Goal: Information Seeking & Learning: Compare options

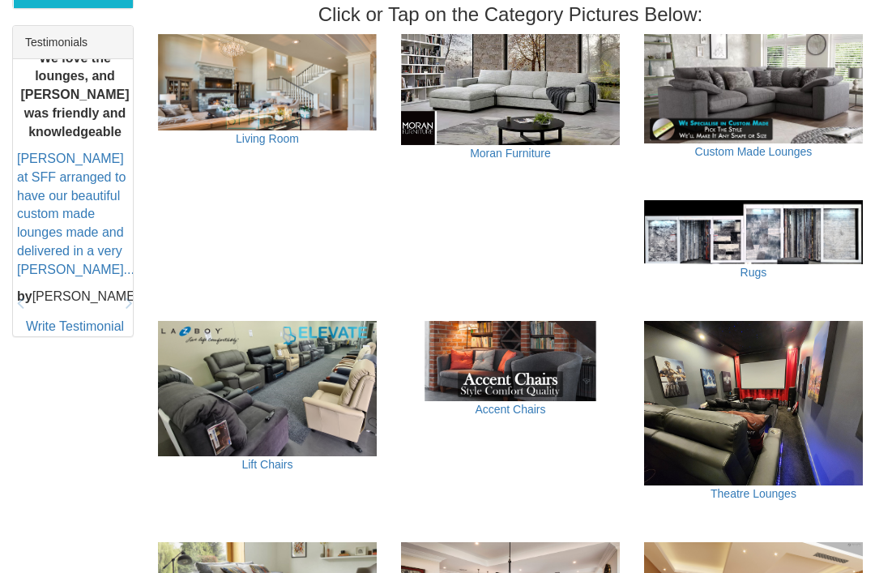
scroll to position [678, 0]
click at [207, 412] on img at bounding box center [267, 388] width 219 height 134
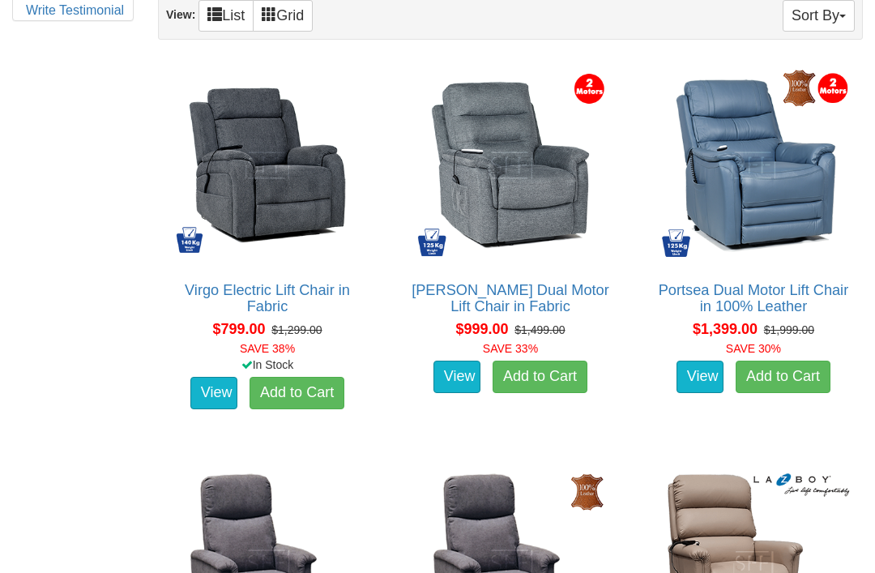
scroll to position [975, 0]
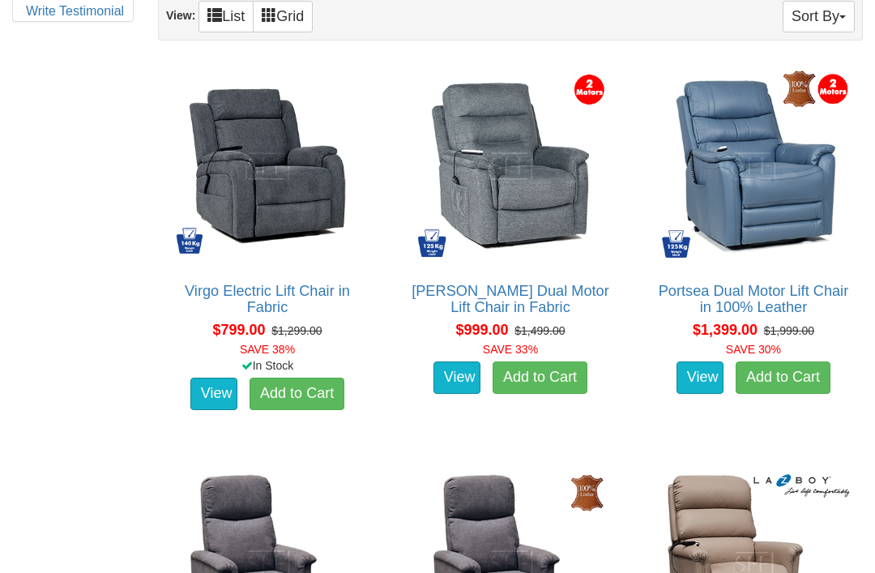
click at [243, 181] on img at bounding box center [267, 166] width 201 height 201
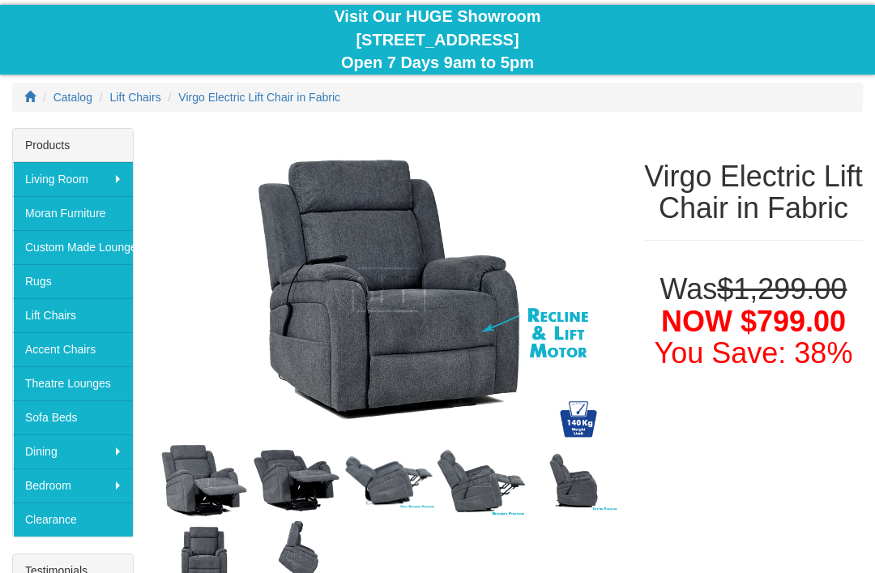
scroll to position [150, 0]
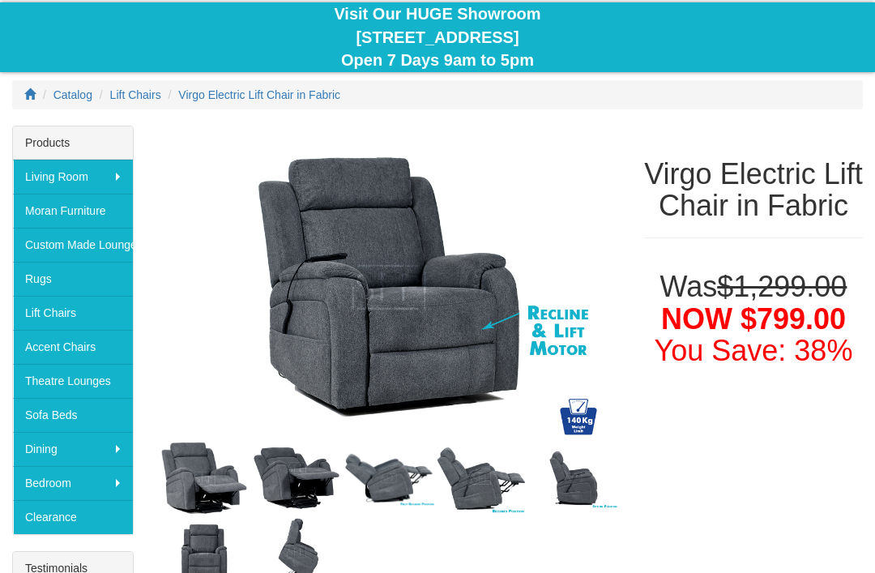
click at [214, 319] on img at bounding box center [389, 287] width 462 height 323
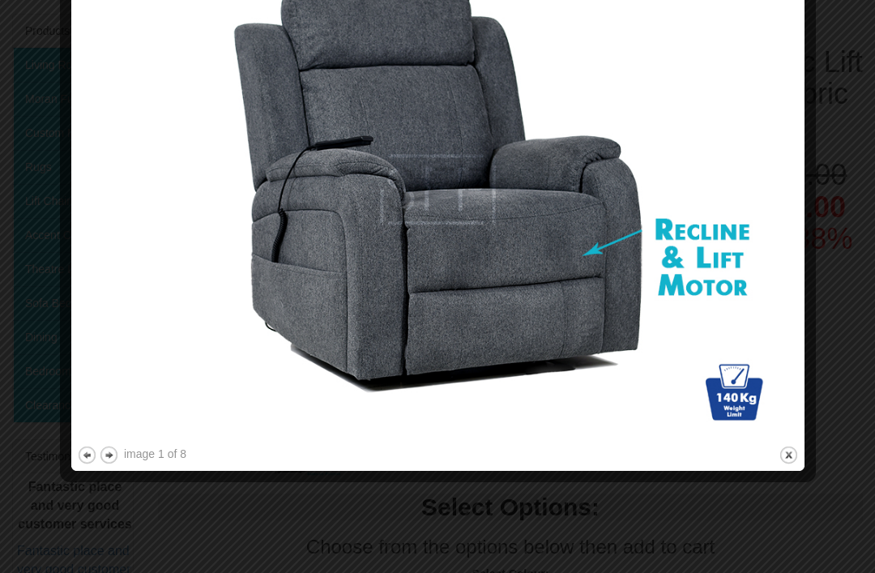
scroll to position [270, 0]
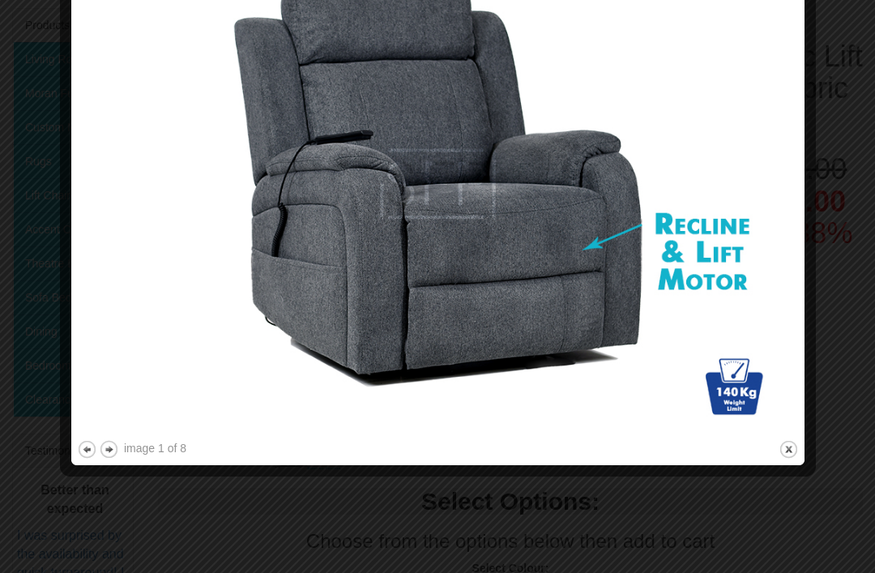
click at [767, 450] on div "image 1 of 8 previous next close" at bounding box center [438, 195] width 722 height 528
click at [781, 454] on button "close" at bounding box center [788, 449] width 20 height 20
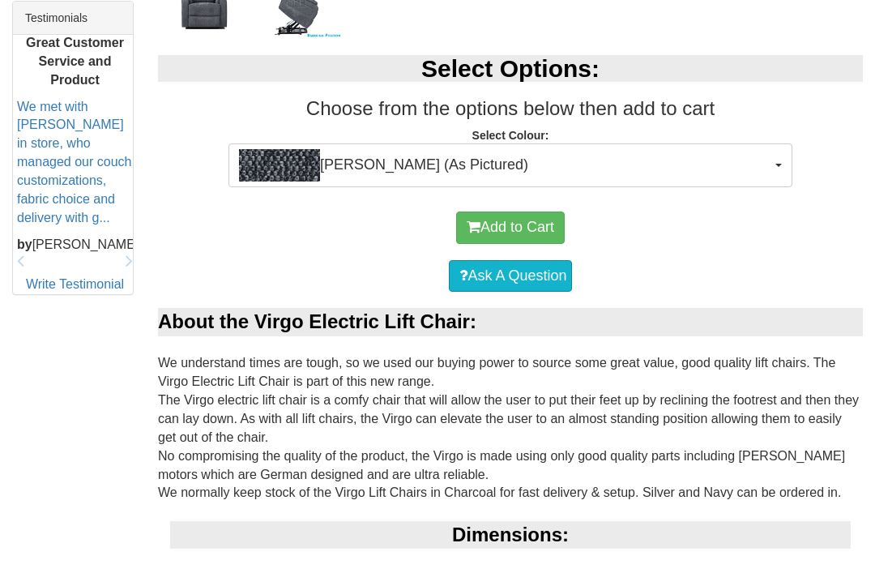
scroll to position [702, 0]
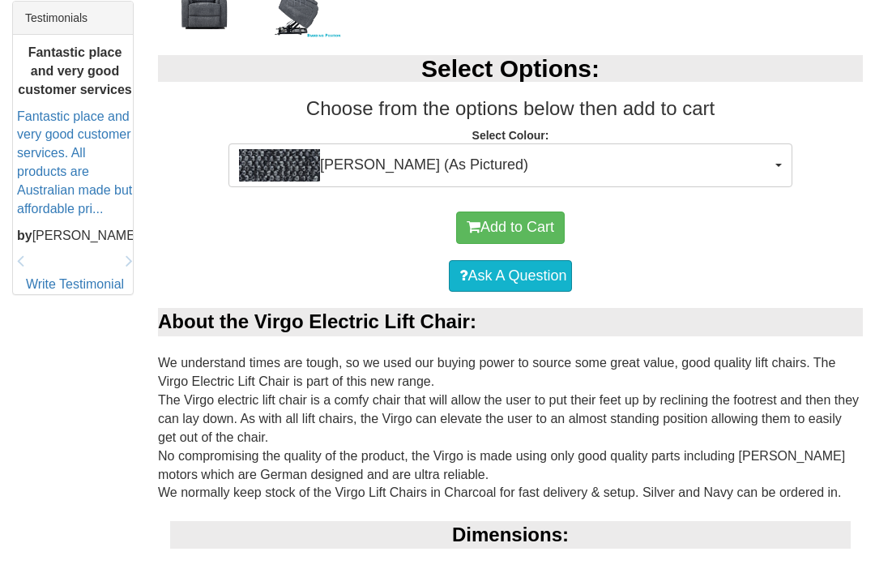
click at [301, 169] on img "button" at bounding box center [279, 165] width 81 height 32
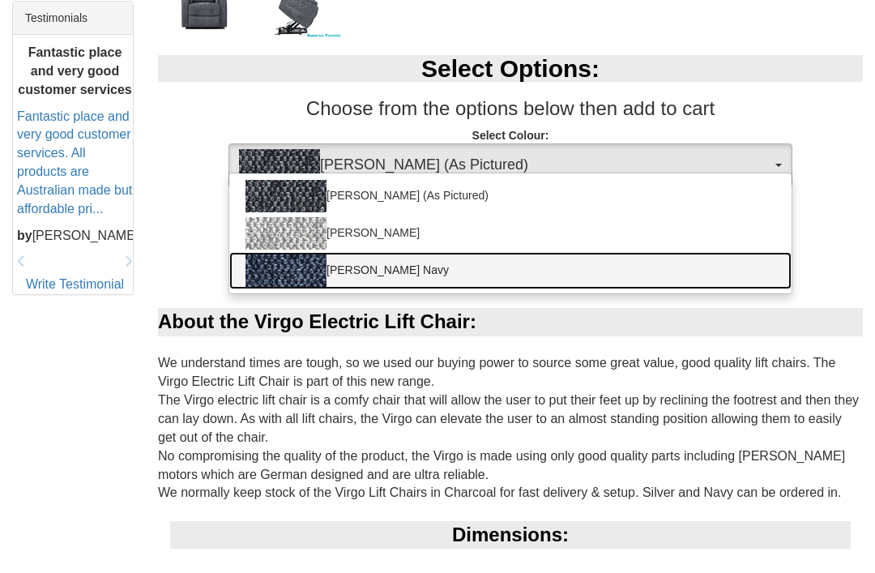
click at [278, 282] on img at bounding box center [285, 270] width 81 height 32
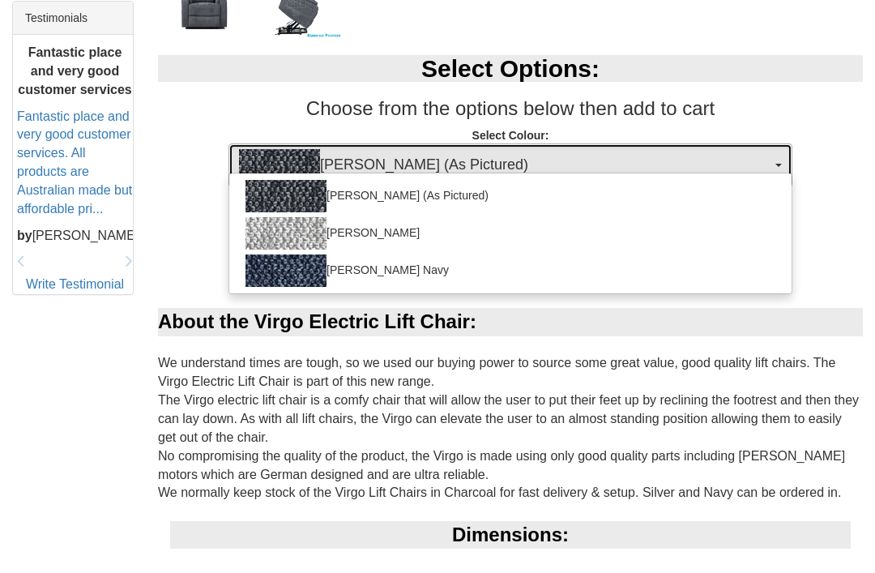
select select "2025"
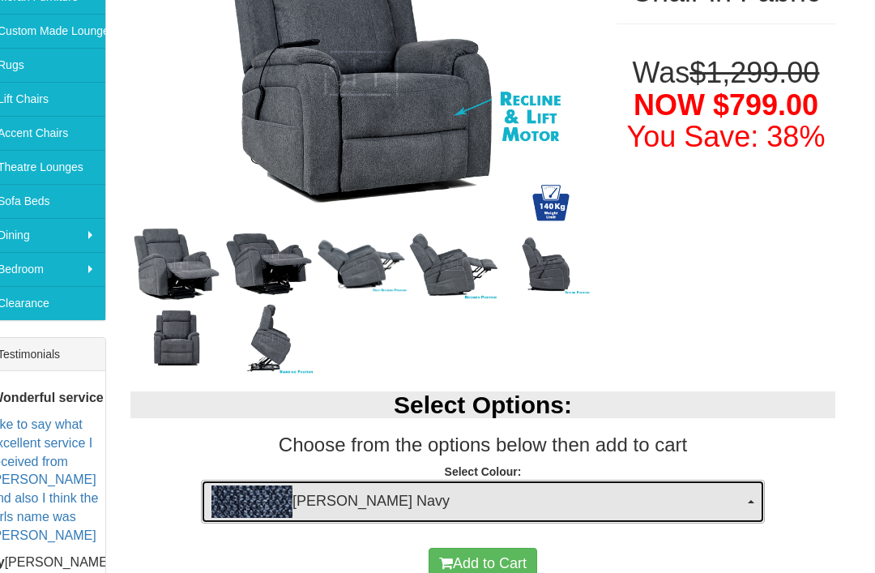
scroll to position [365, 0]
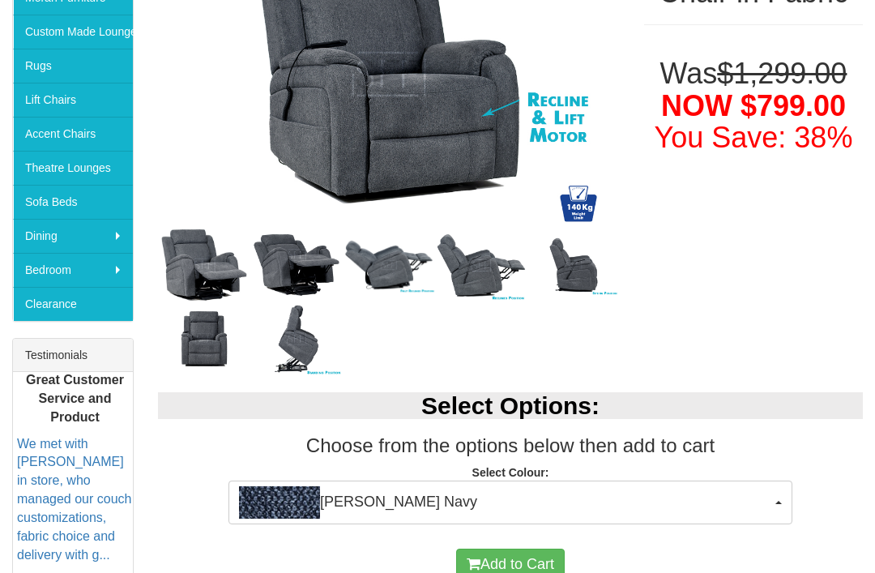
click at [52, 172] on link "Theatre Lounges" at bounding box center [73, 168] width 120 height 34
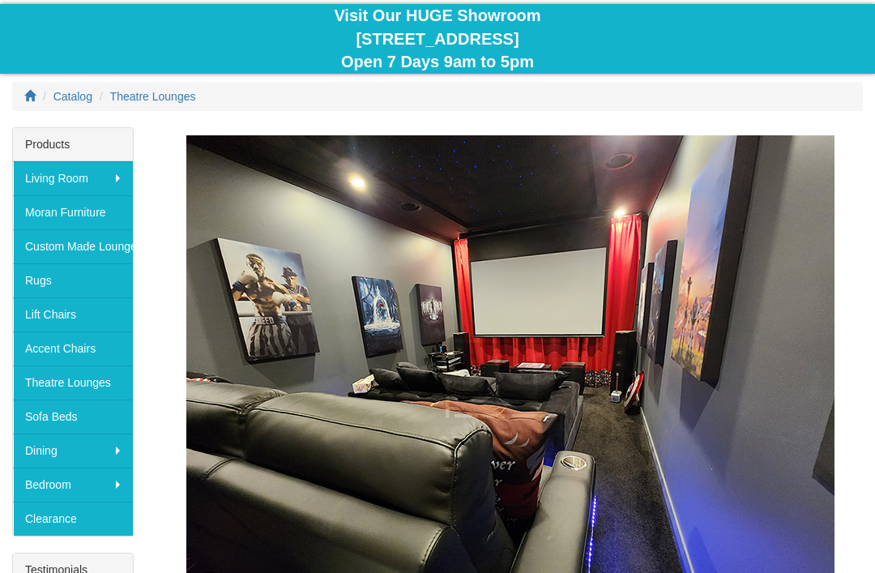
scroll to position [153, 0]
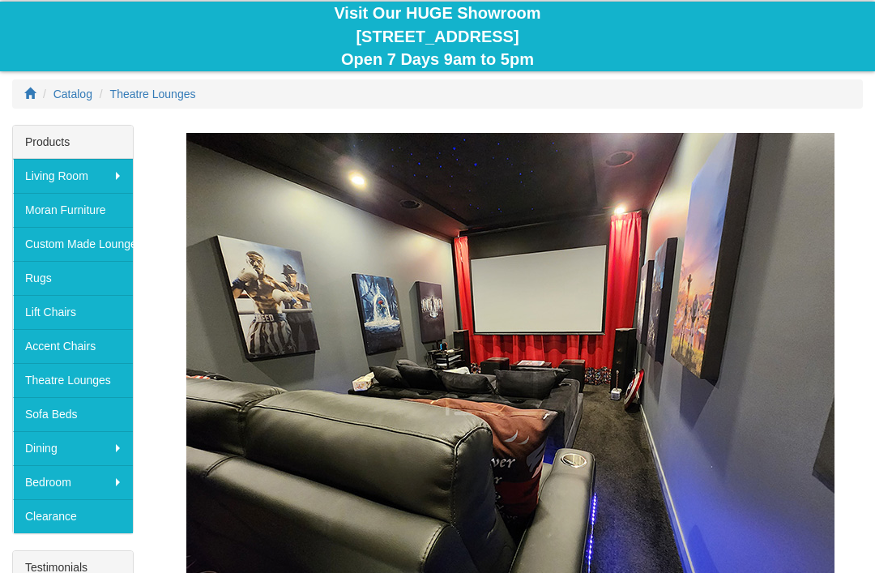
click at [45, 413] on link "Sofa Beds" at bounding box center [73, 414] width 120 height 34
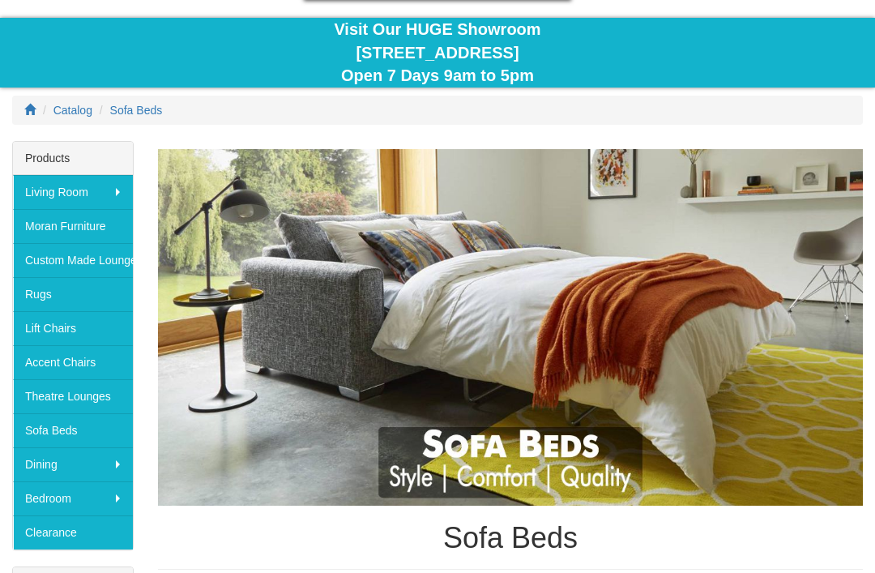
scroll to position [139, 0]
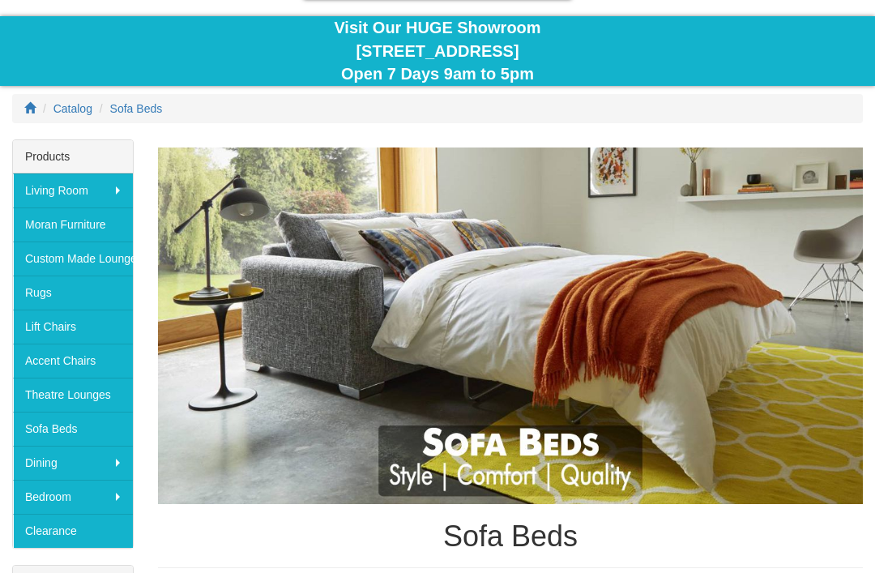
click at [53, 537] on link "Clearance" at bounding box center [73, 531] width 120 height 34
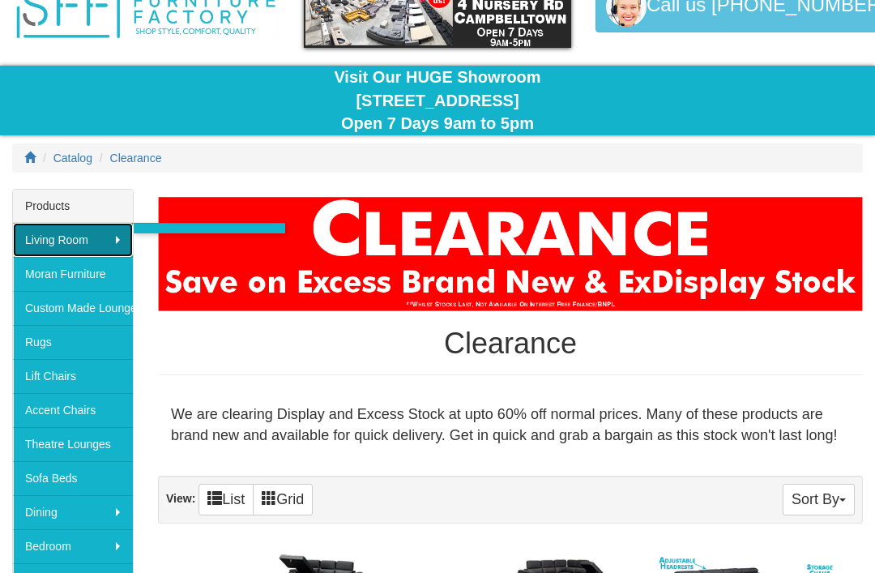
scroll to position [89, 0]
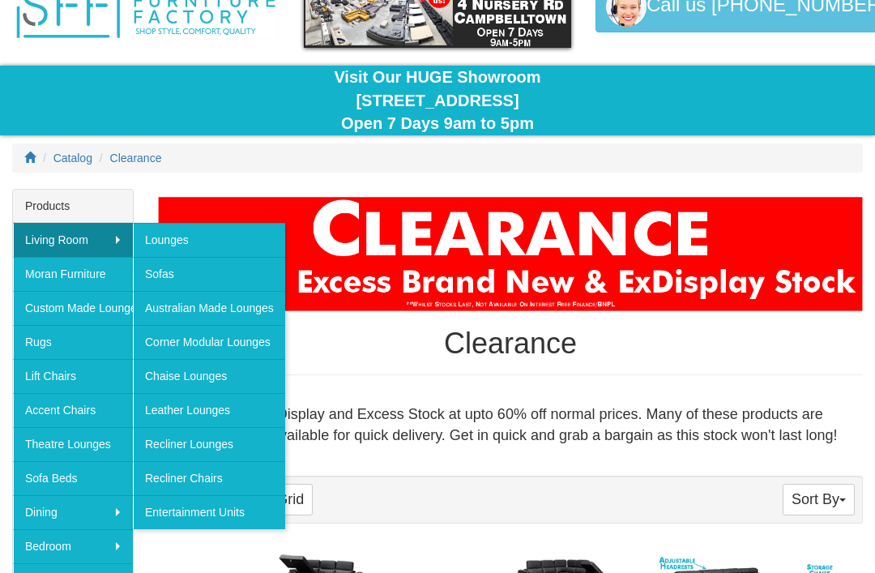
click at [158, 483] on link "Recliner Chairs" at bounding box center [209, 478] width 152 height 34
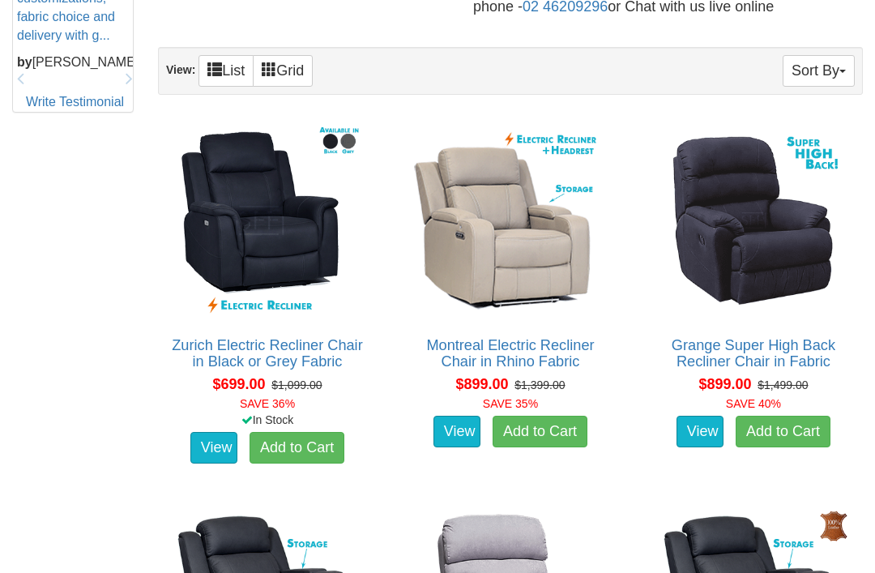
scroll to position [884, 0]
click at [244, 228] on img at bounding box center [267, 220] width 201 height 201
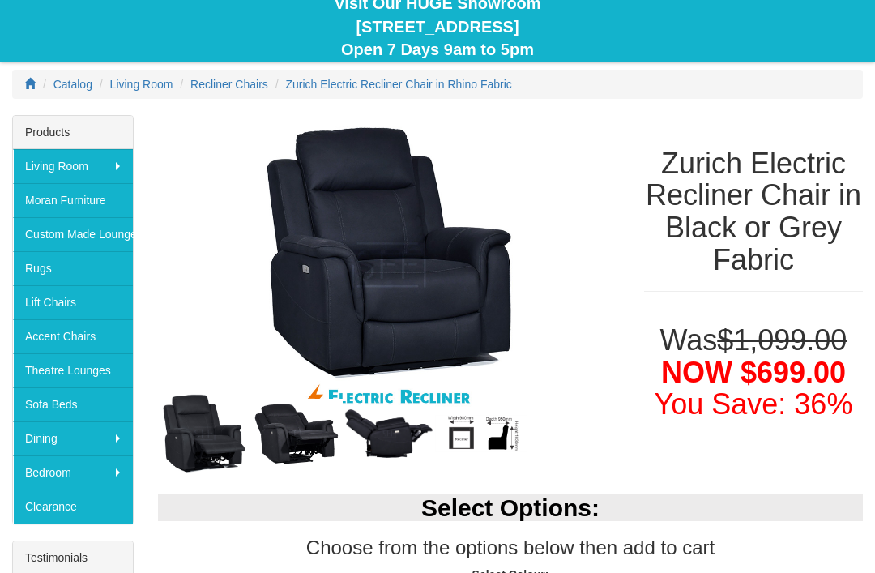
scroll to position [165, 0]
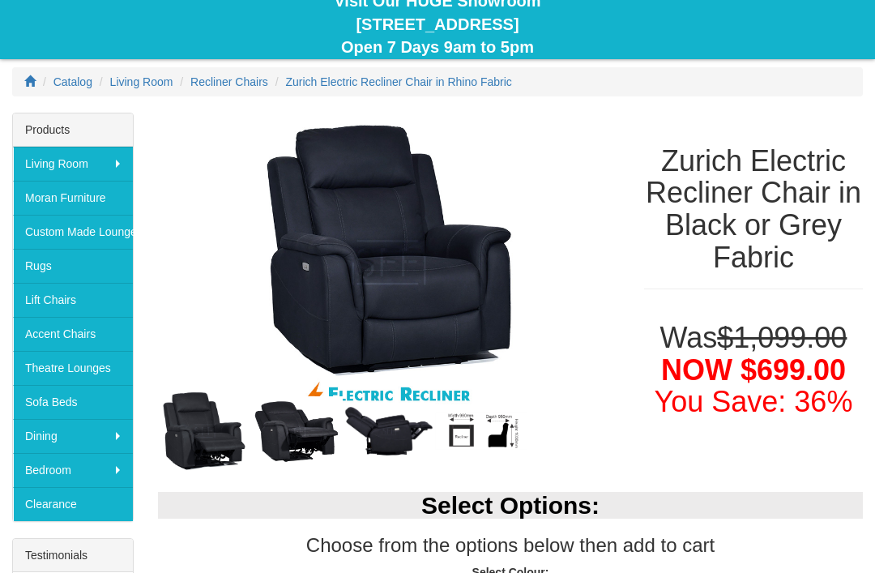
click at [469, 431] on img at bounding box center [481, 430] width 92 height 37
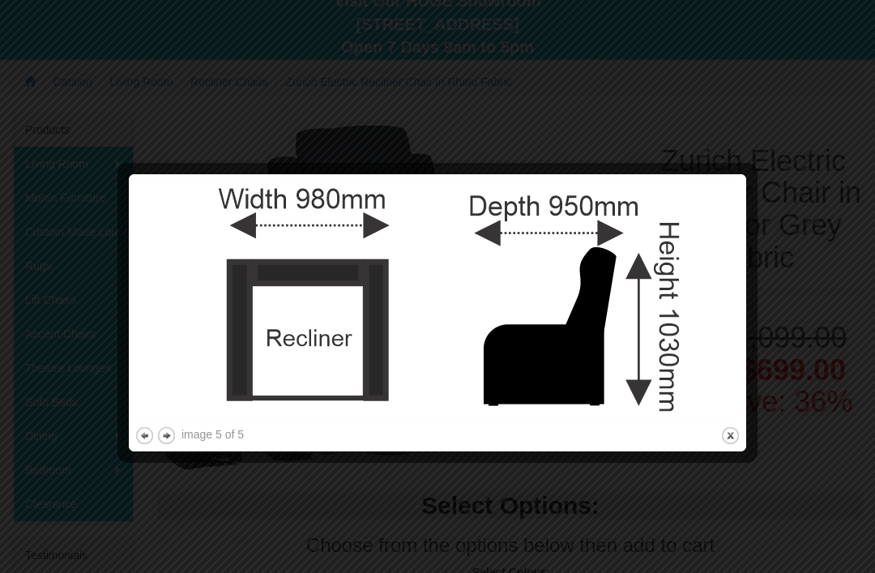
click at [168, 439] on button "next" at bounding box center [166, 435] width 20 height 20
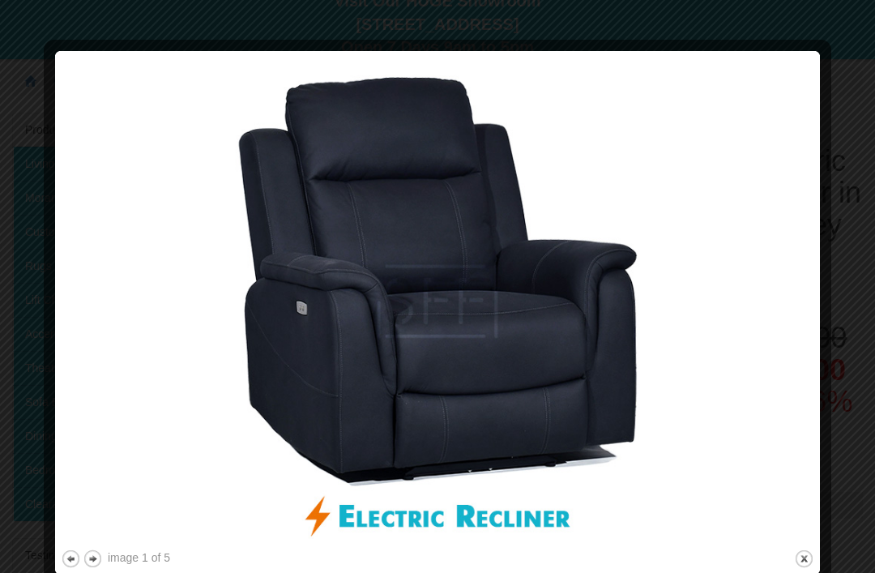
click at [89, 562] on button "next" at bounding box center [93, 558] width 20 height 20
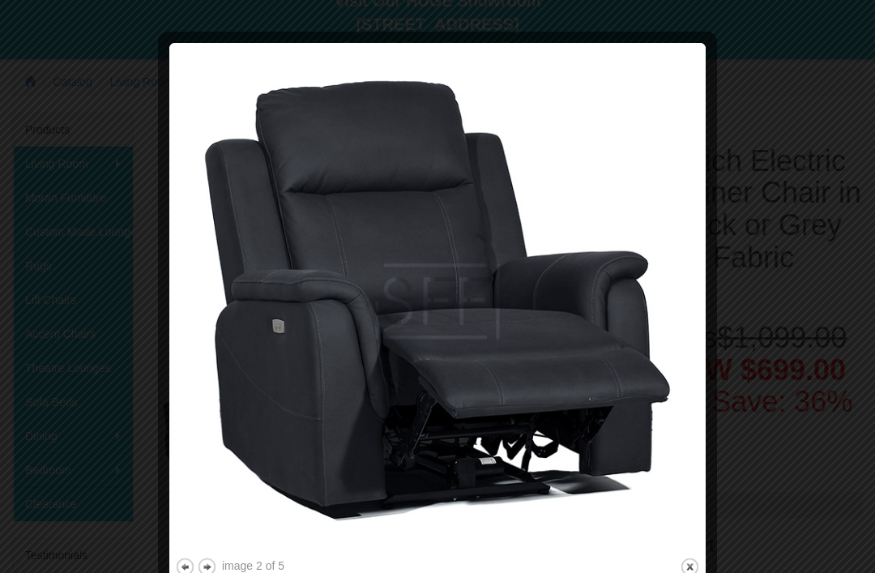
click at [204, 571] on button "next" at bounding box center [207, 566] width 20 height 20
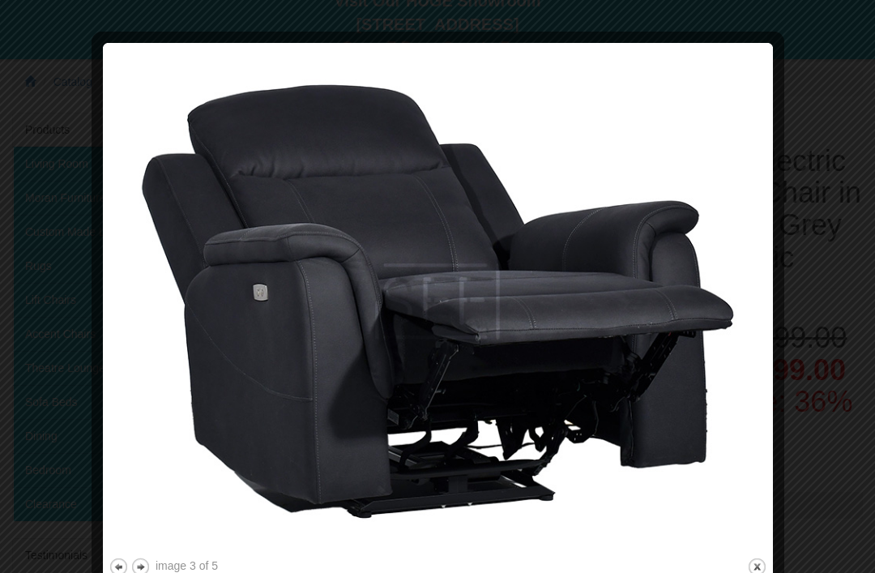
click at [138, 568] on button "next" at bounding box center [140, 566] width 20 height 20
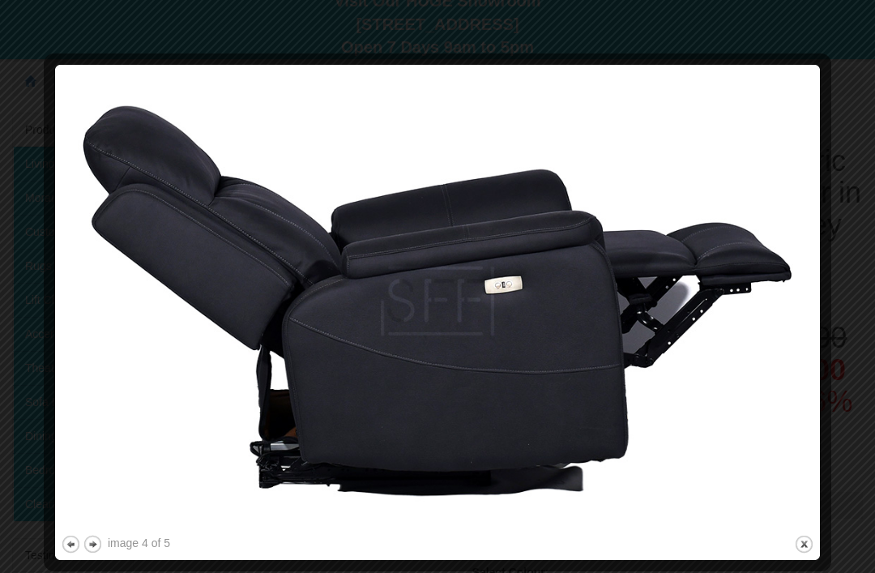
click at [89, 543] on button "next" at bounding box center [93, 544] width 20 height 20
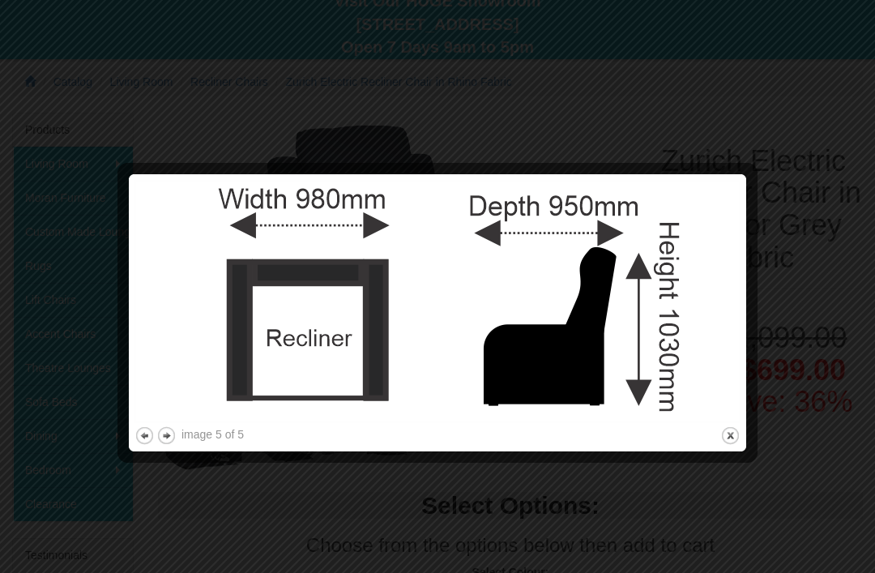
click at [727, 440] on button "close" at bounding box center [730, 435] width 20 height 20
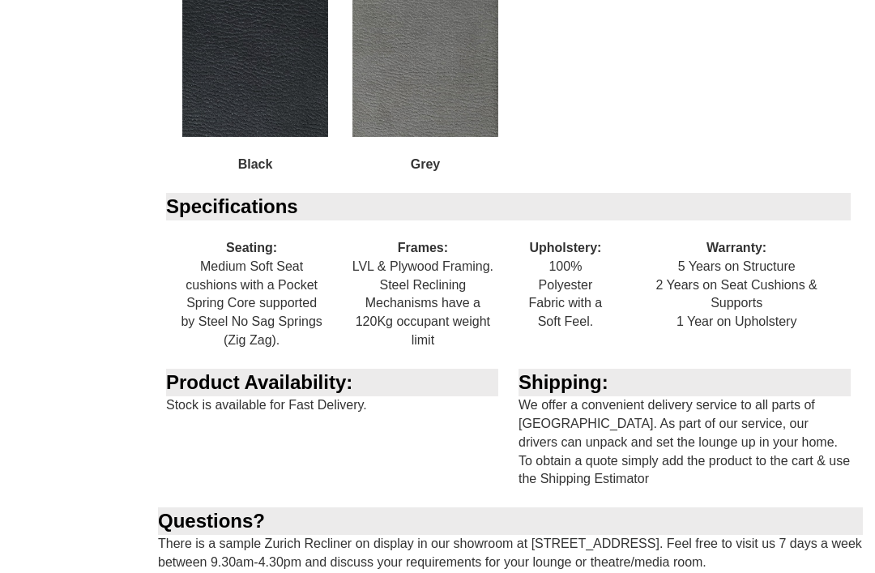
scroll to position [1524, 0]
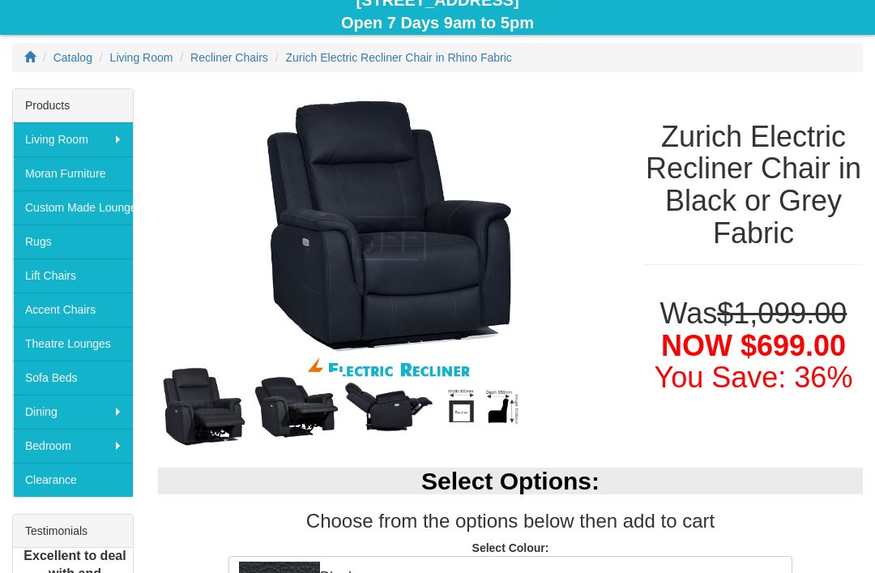
scroll to position [190, 0]
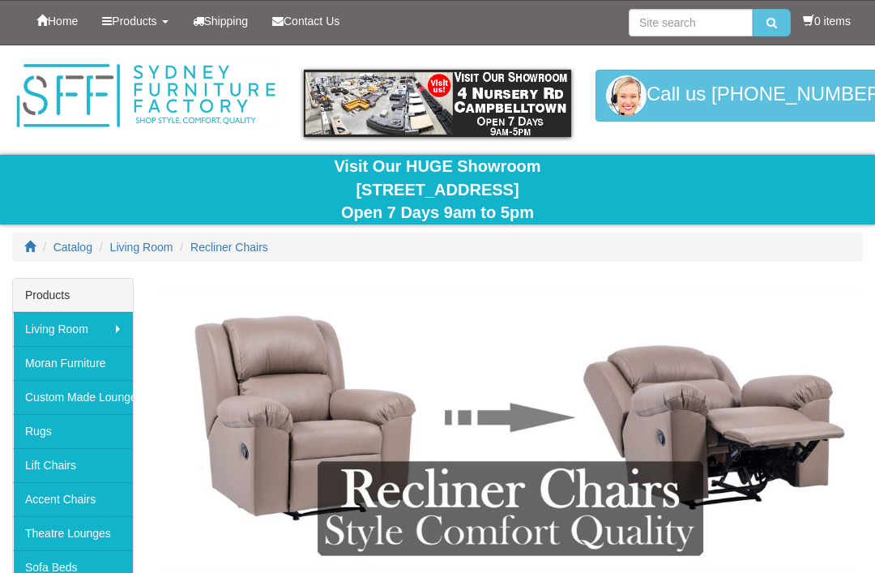
scroll to position [884, 0]
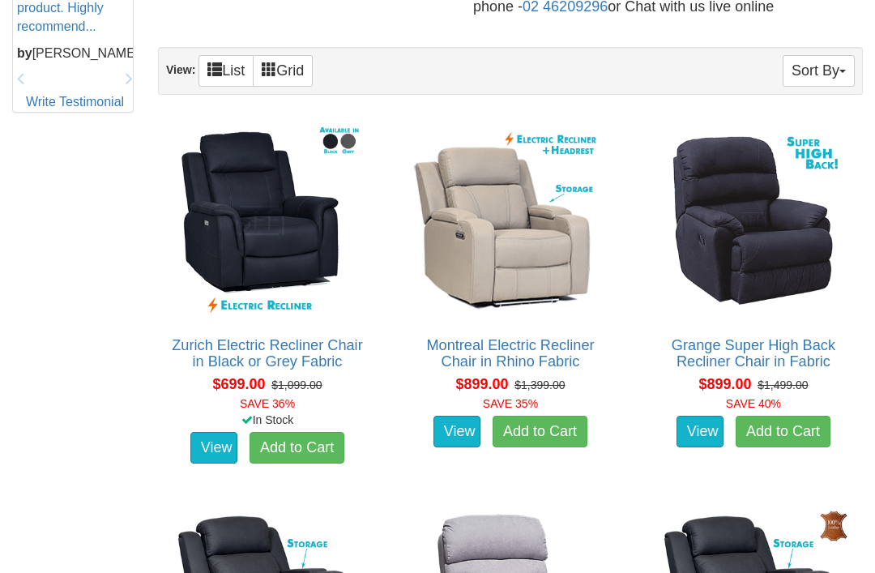
click at [734, 337] on link "Grange Super High Back Recliner Chair in Fabric" at bounding box center [753, 353] width 164 height 32
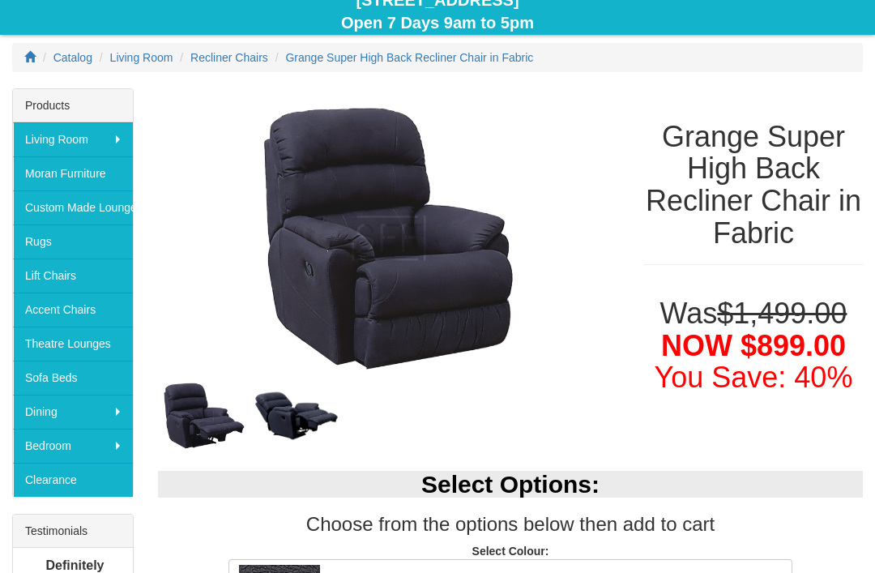
scroll to position [190, 0]
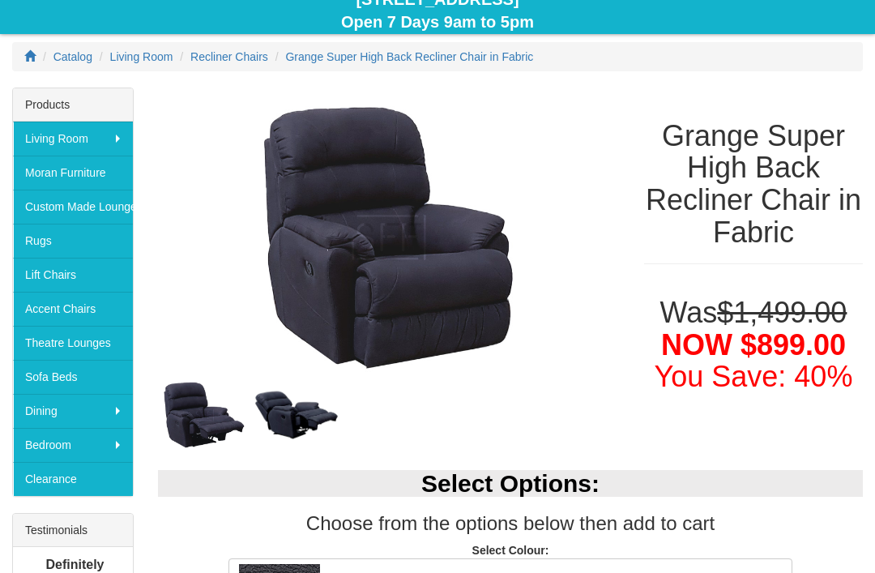
click at [286, 428] on img at bounding box center [296, 414] width 92 height 54
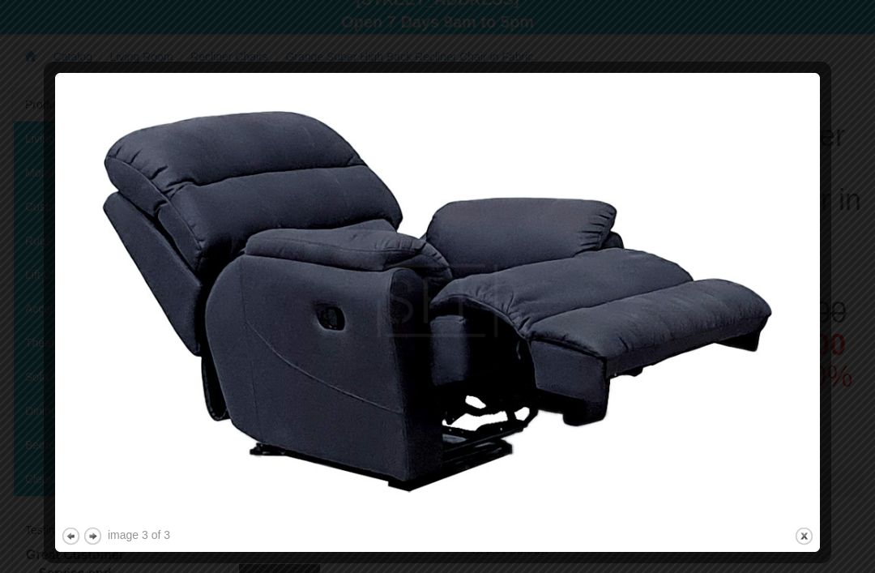
click at [66, 542] on button "previous" at bounding box center [71, 536] width 20 height 20
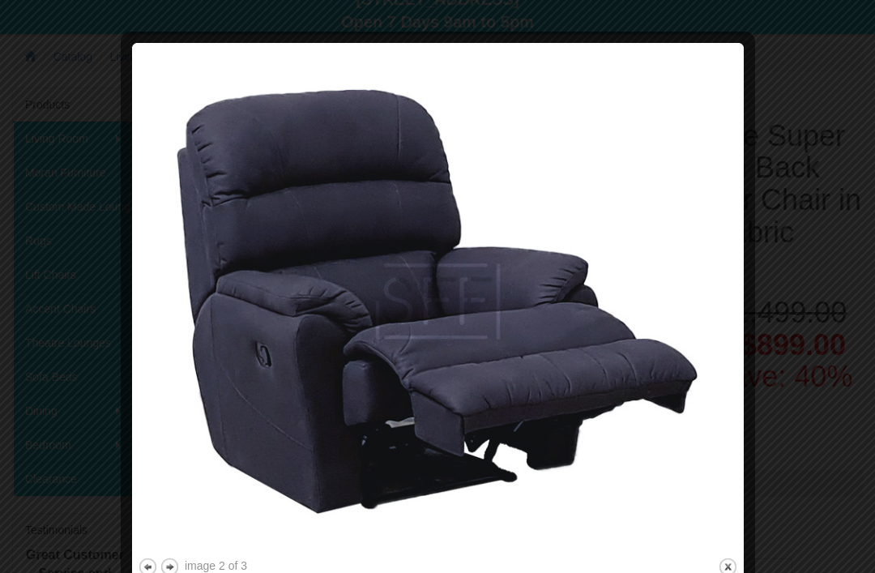
click at [144, 571] on button "previous" at bounding box center [148, 566] width 20 height 20
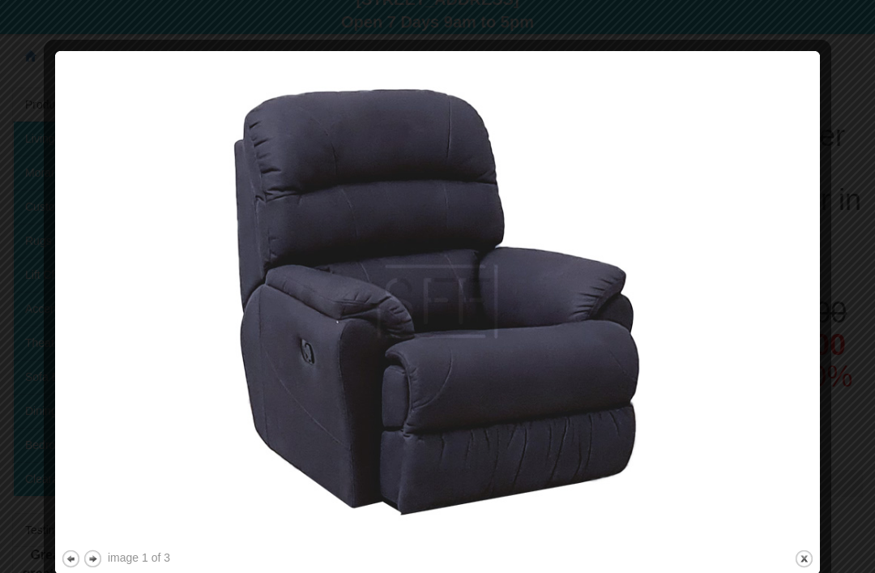
click at [801, 563] on button "close" at bounding box center [804, 558] width 20 height 20
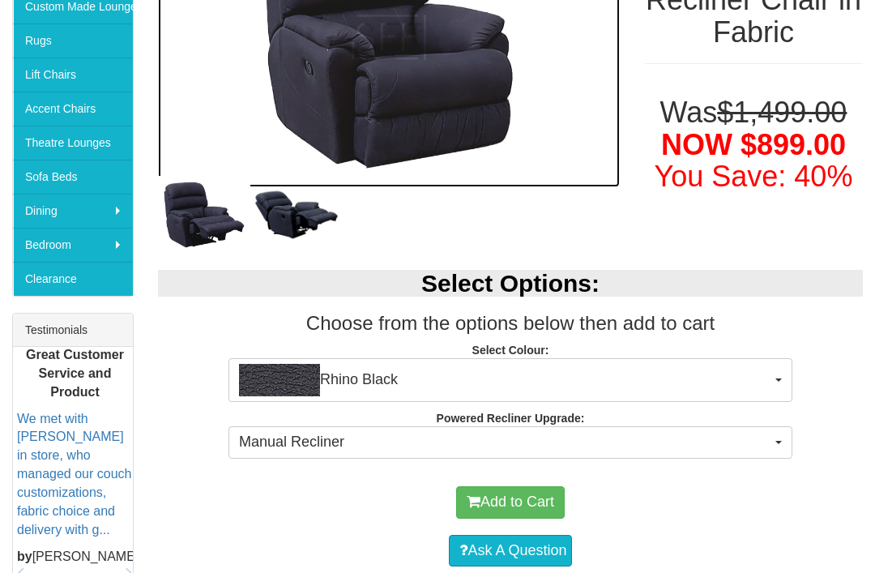
scroll to position [395, 0]
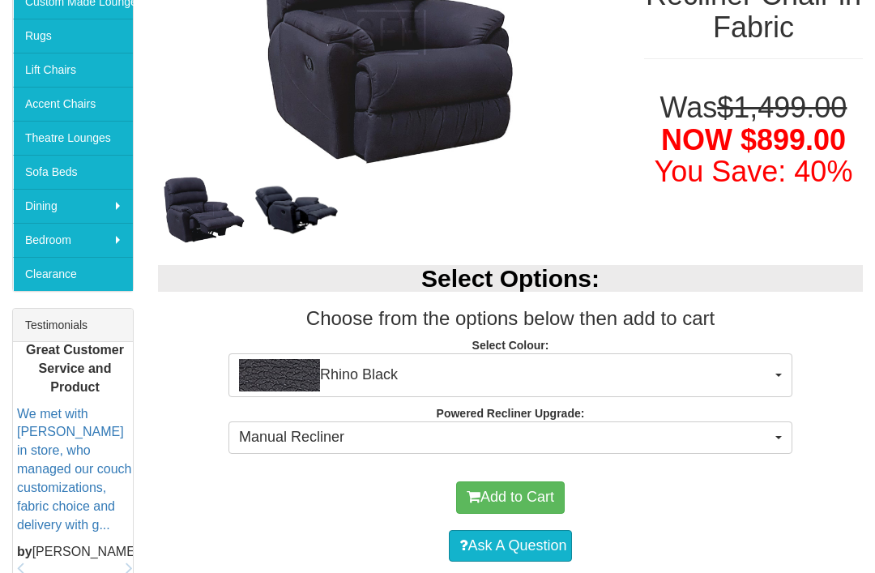
click at [322, 445] on span "Manual Recliner" at bounding box center [505, 437] width 532 height 21
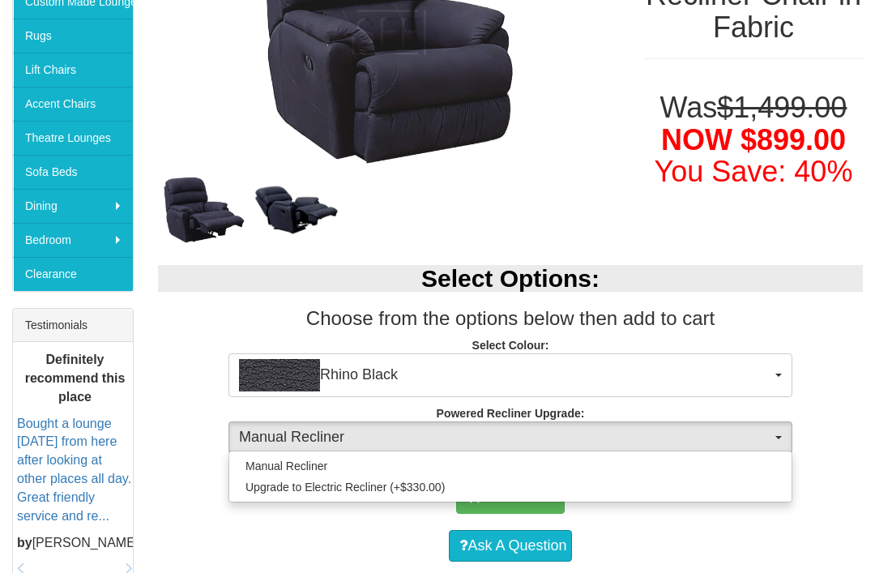
click at [191, 426] on div at bounding box center [437, 286] width 875 height 573
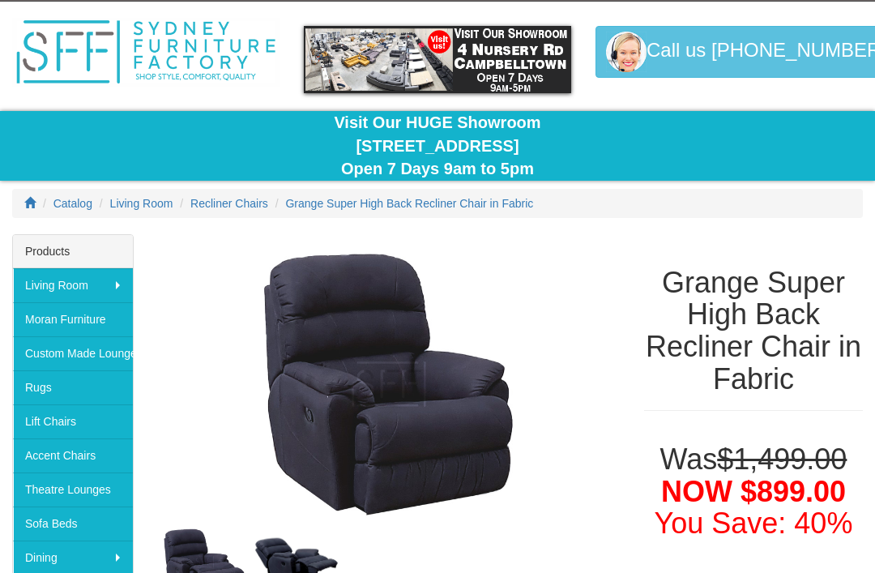
scroll to position [0, 0]
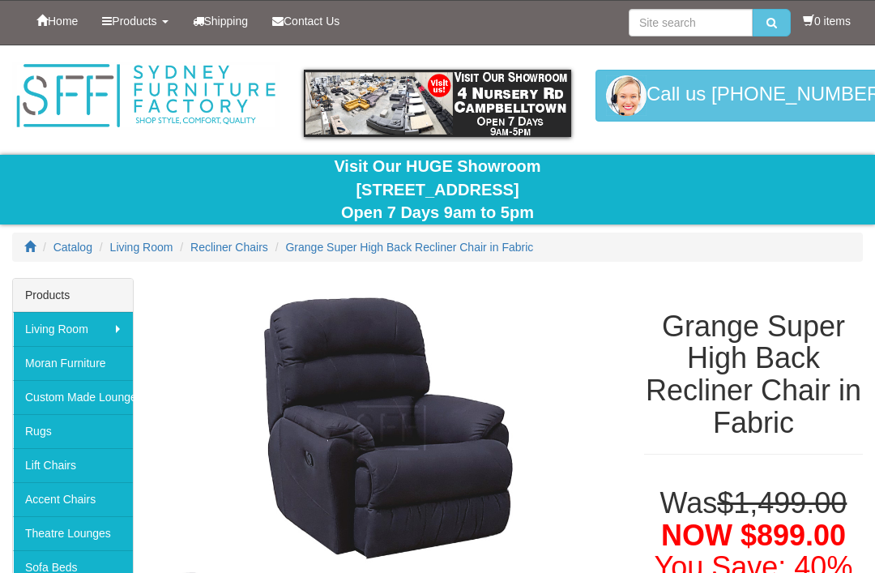
click at [221, 245] on span "Recliner Chairs" at bounding box center [229, 247] width 78 height 13
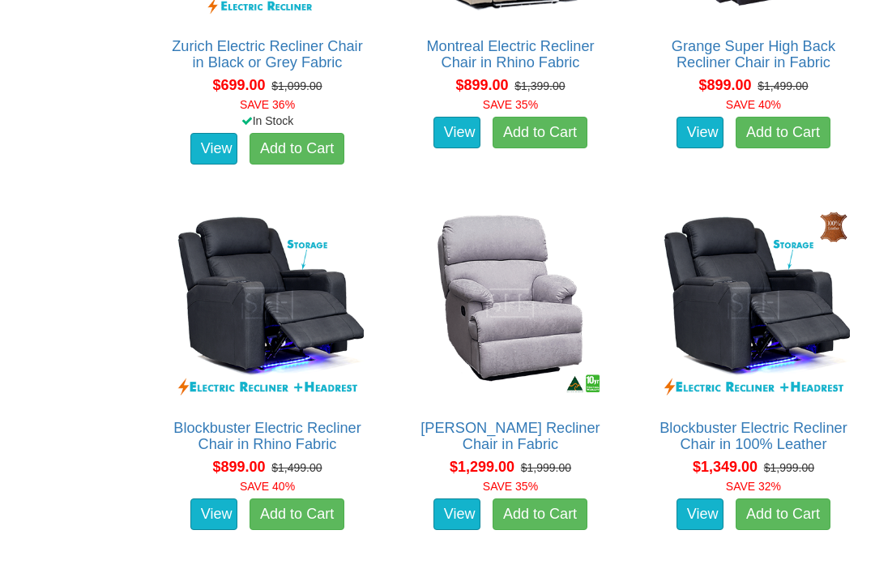
scroll to position [1183, 0]
click at [220, 443] on link "Blockbuster Electric Recliner Chair in Rhino Fabric" at bounding box center [266, 436] width 187 height 32
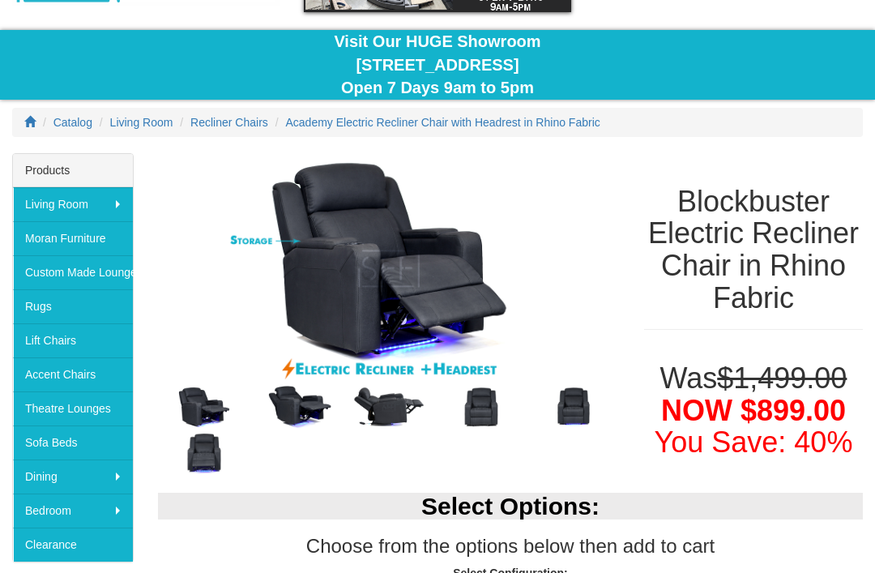
click at [381, 417] on img at bounding box center [389, 408] width 92 height 46
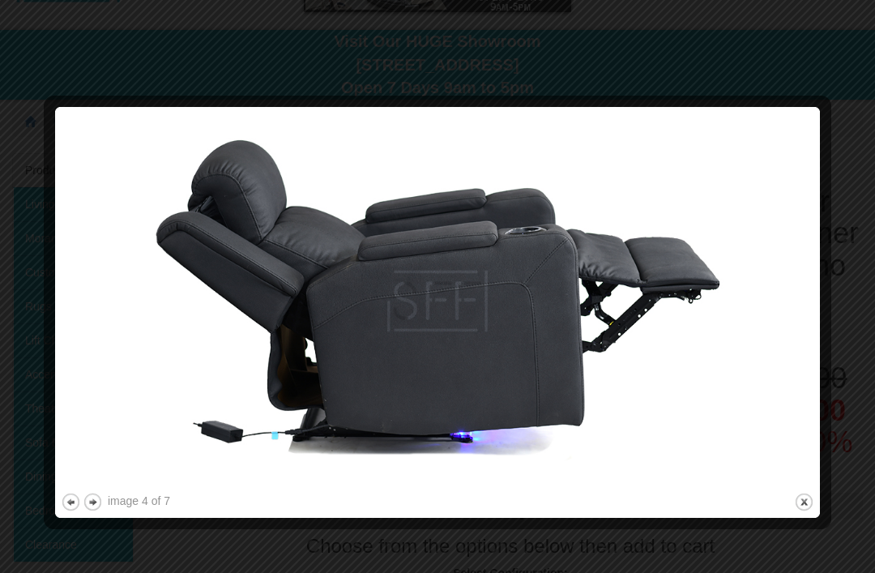
click at [66, 510] on button "previous" at bounding box center [71, 502] width 20 height 20
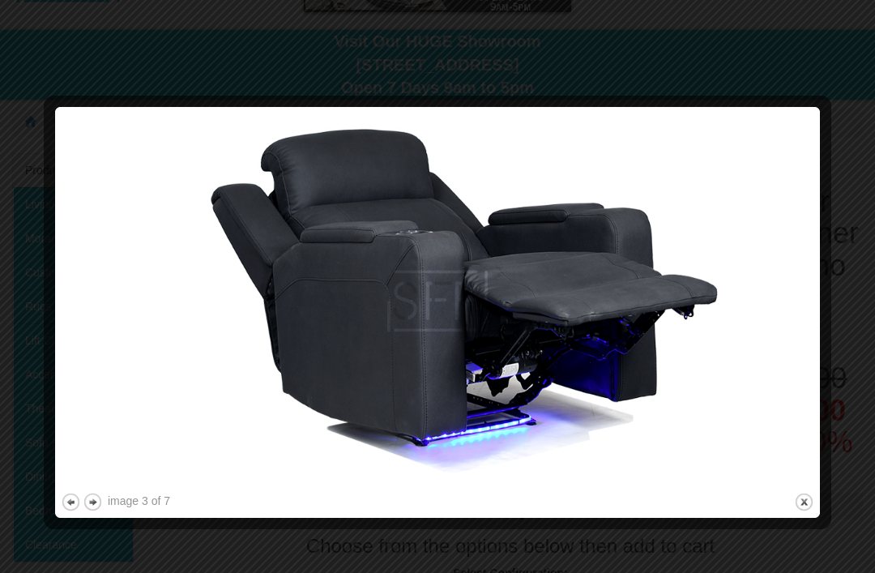
click at [63, 507] on button "previous" at bounding box center [71, 502] width 20 height 20
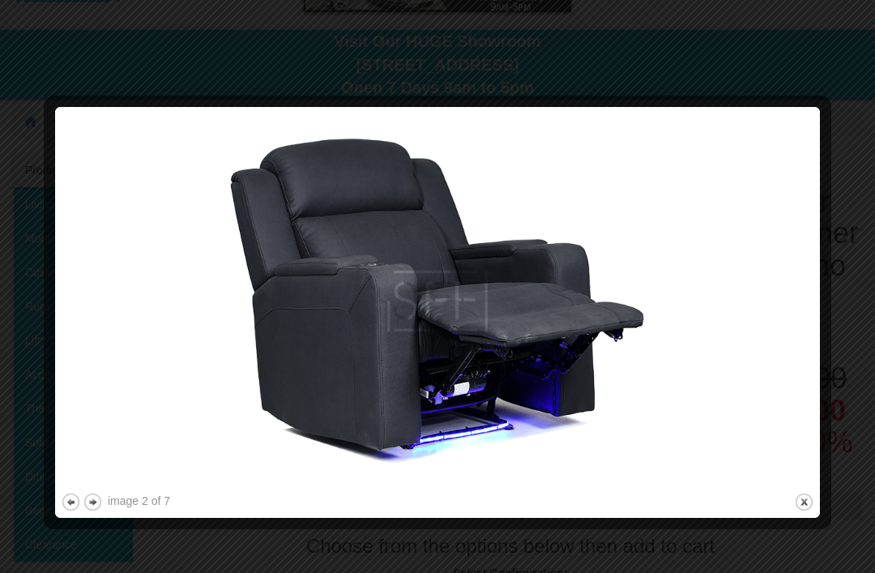
click at [62, 509] on button "previous" at bounding box center [71, 502] width 20 height 20
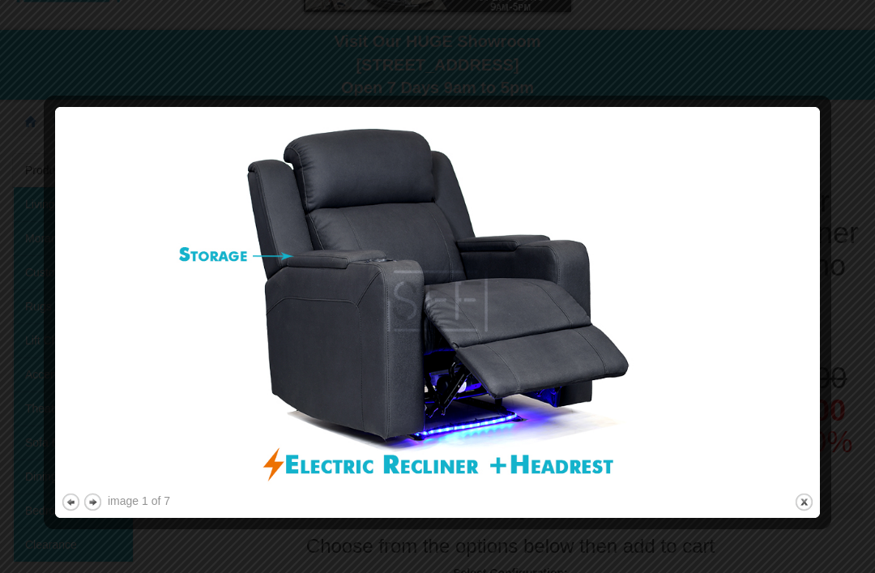
click at [63, 506] on button "previous" at bounding box center [71, 502] width 20 height 20
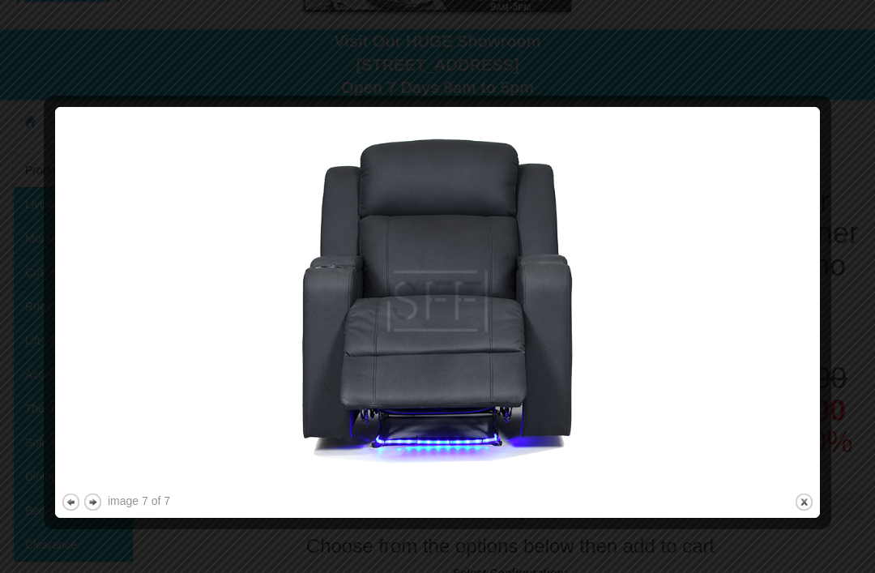
click at [89, 503] on button "next" at bounding box center [93, 502] width 20 height 20
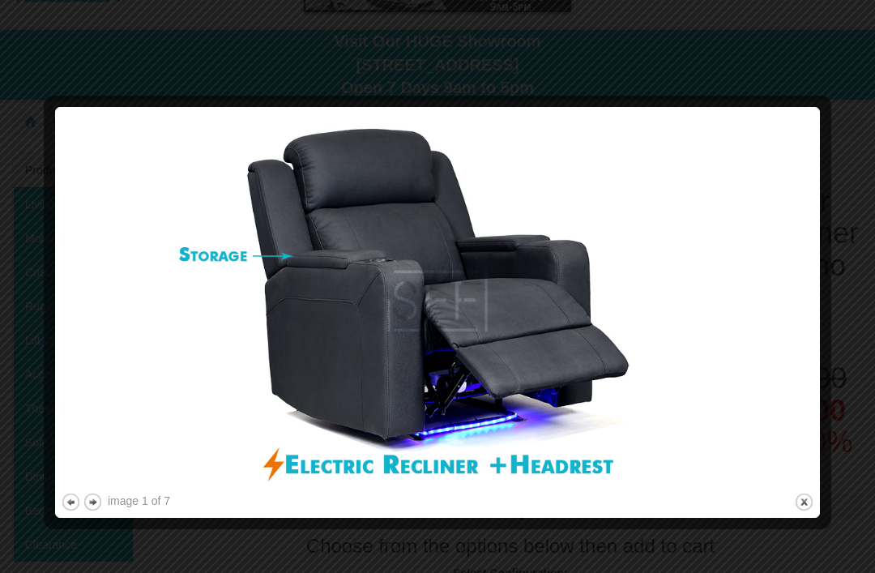
click at [93, 502] on button "next" at bounding box center [93, 502] width 20 height 20
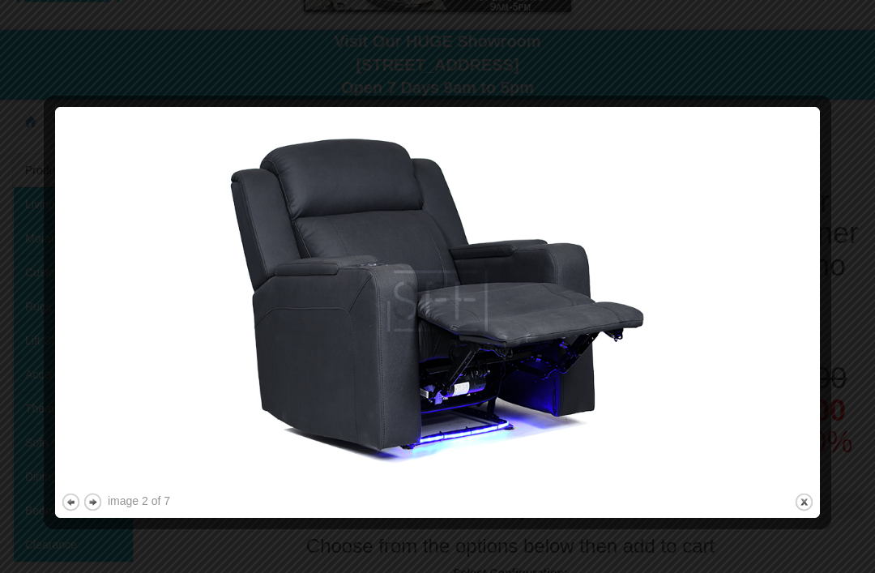
click at [93, 503] on button "next" at bounding box center [93, 502] width 20 height 20
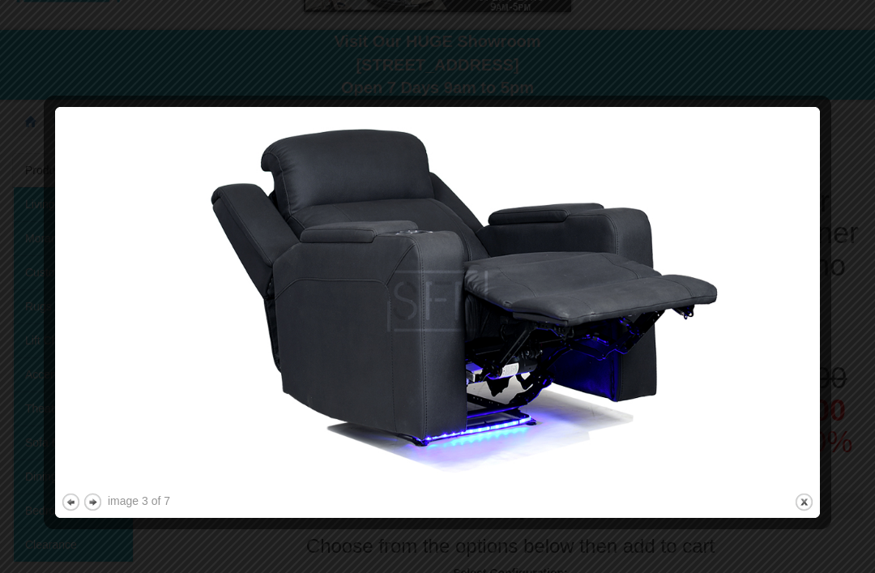
click at [94, 503] on button "next" at bounding box center [93, 502] width 20 height 20
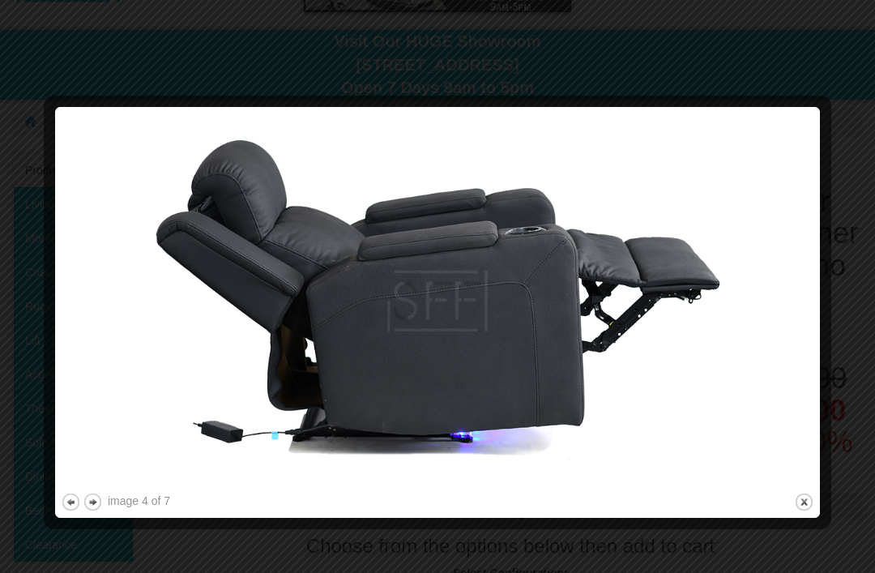
click at [92, 509] on button "next" at bounding box center [93, 502] width 20 height 20
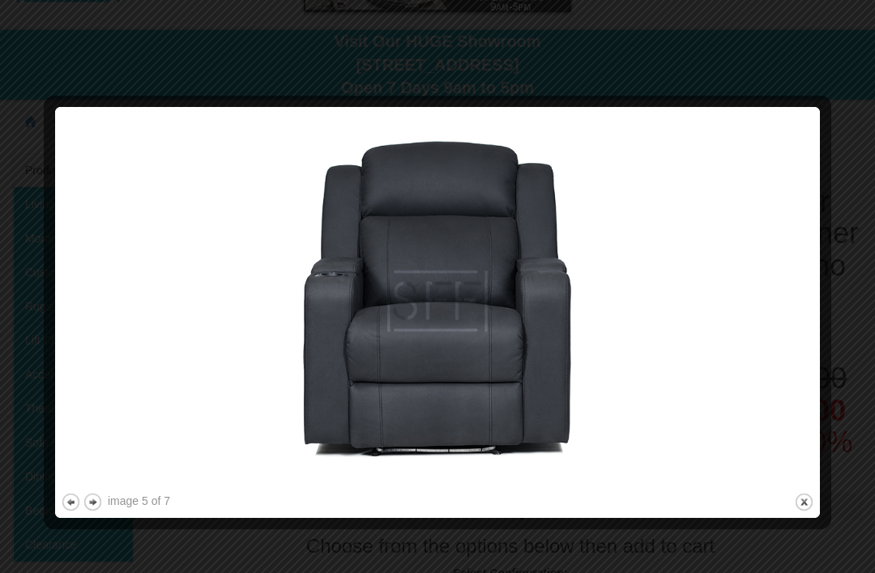
click at [91, 508] on button "next" at bounding box center [93, 502] width 20 height 20
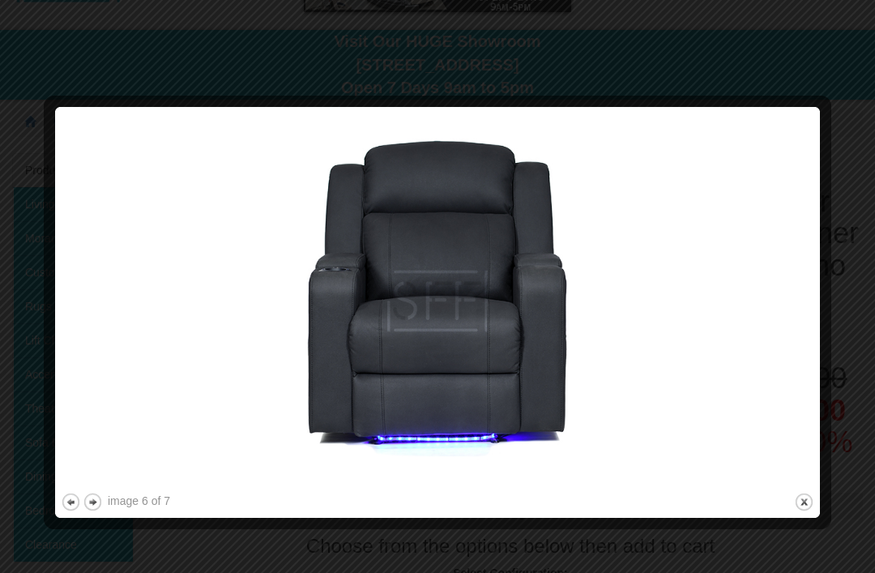
click at [95, 509] on button "next" at bounding box center [93, 502] width 20 height 20
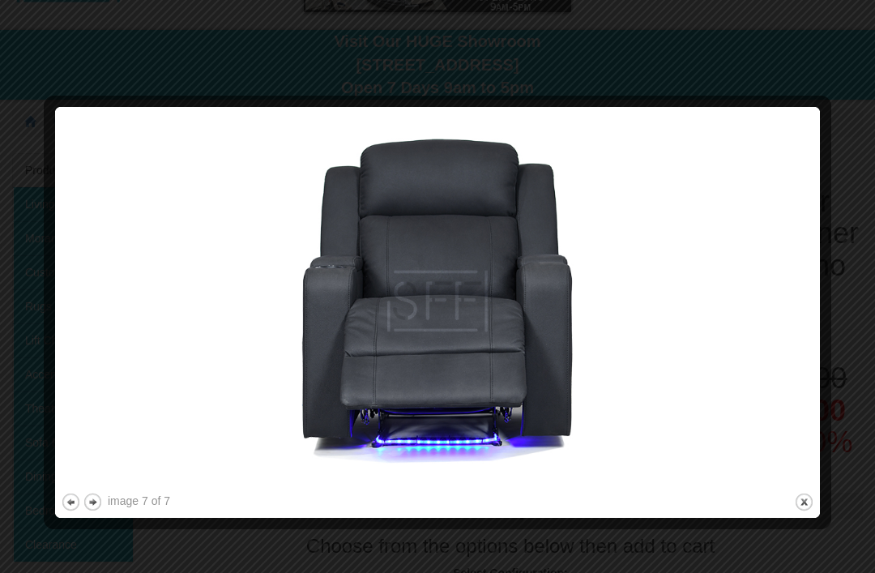
click at [795, 506] on button "close" at bounding box center [804, 502] width 20 height 20
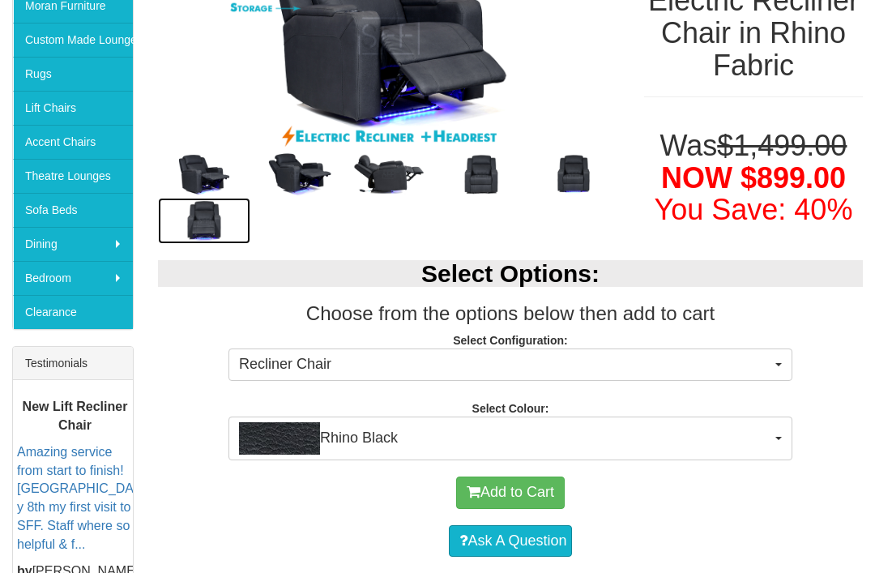
scroll to position [357, 0]
click at [260, 369] on span "Recliner Chair" at bounding box center [505, 364] width 532 height 21
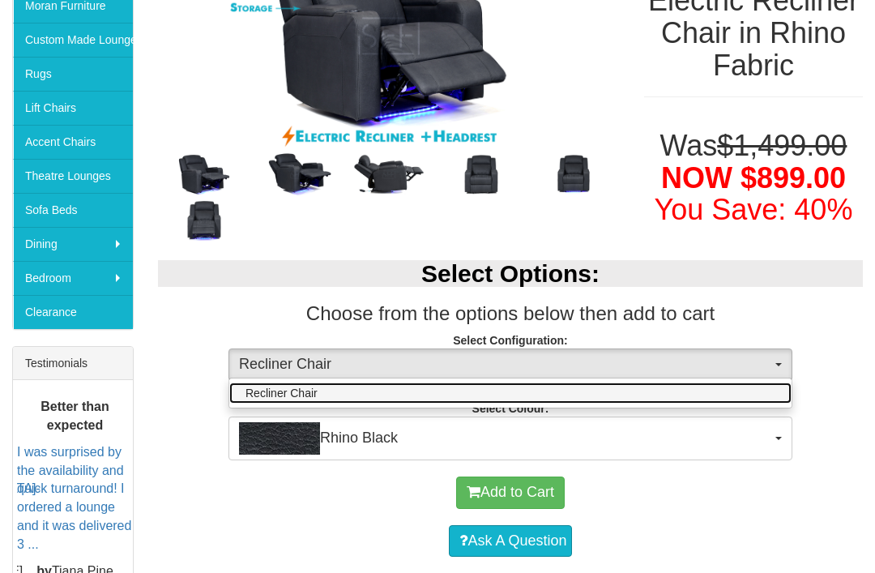
click at [261, 390] on span "Recliner Chair" at bounding box center [281, 393] width 72 height 16
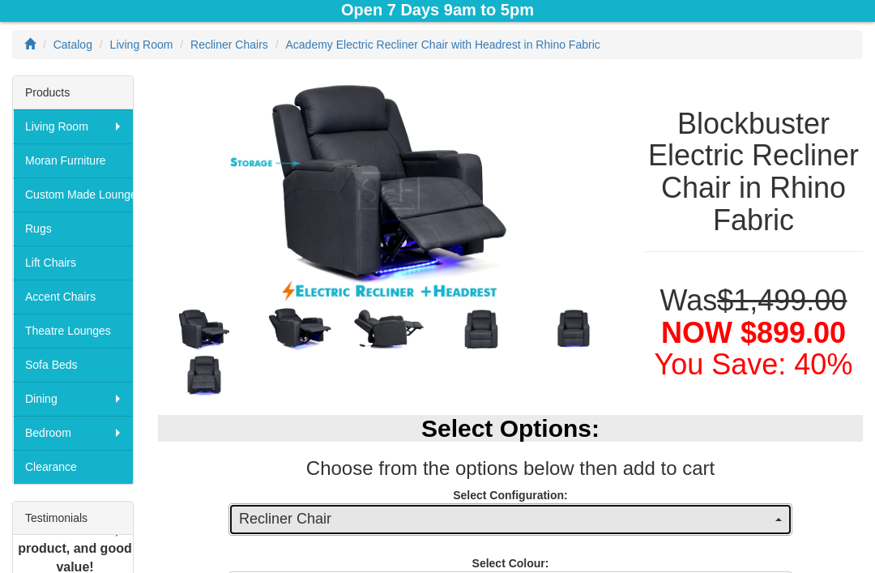
scroll to position [204, 0]
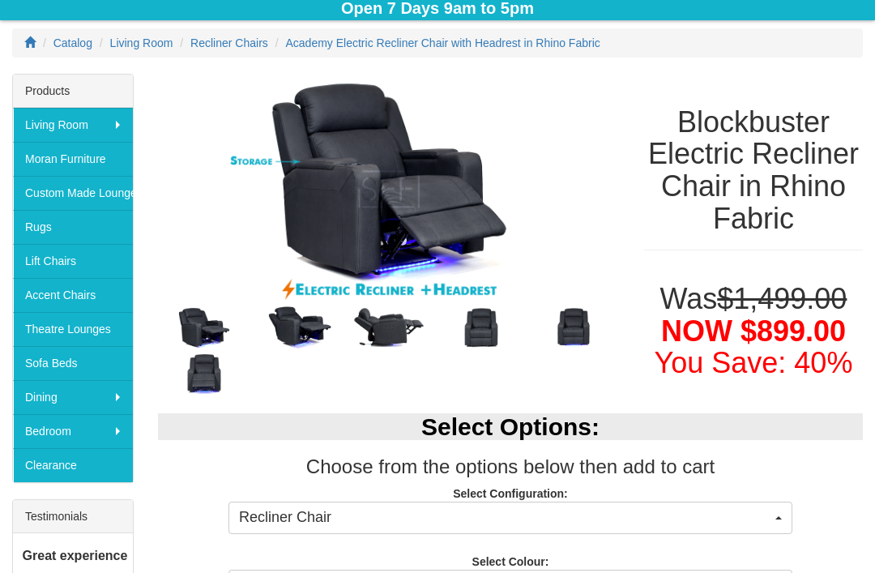
click at [66, 191] on link "Custom Made Lounges" at bounding box center [73, 193] width 120 height 34
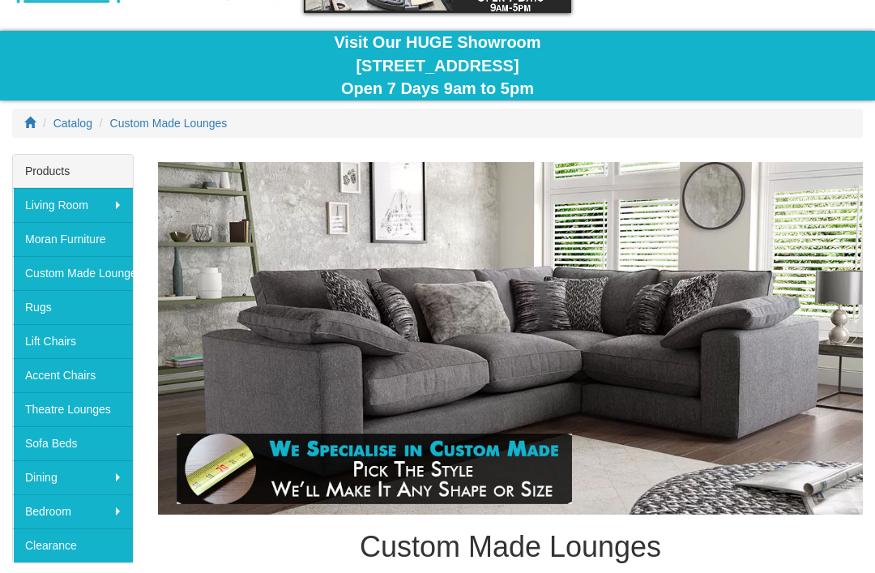
scroll to position [124, 0]
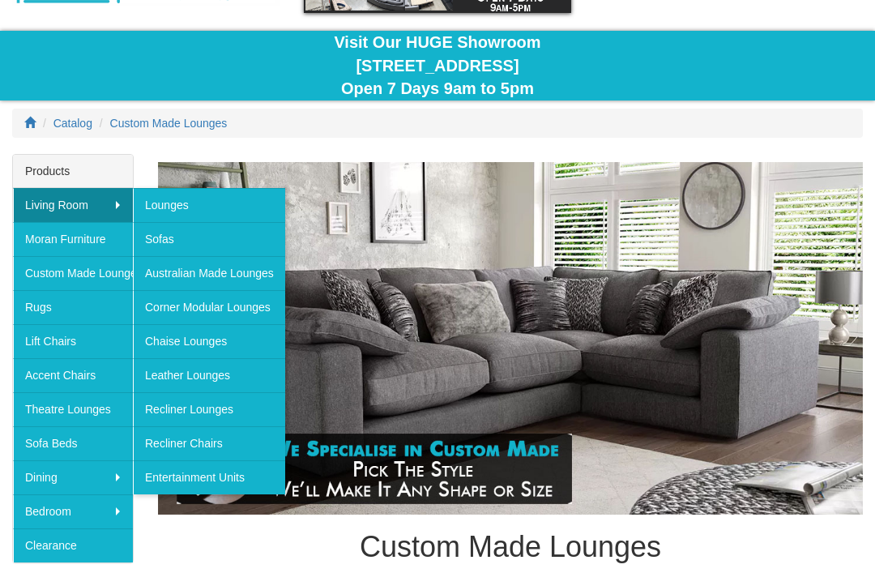
click at [169, 449] on link "Recliner Chairs" at bounding box center [209, 443] width 152 height 34
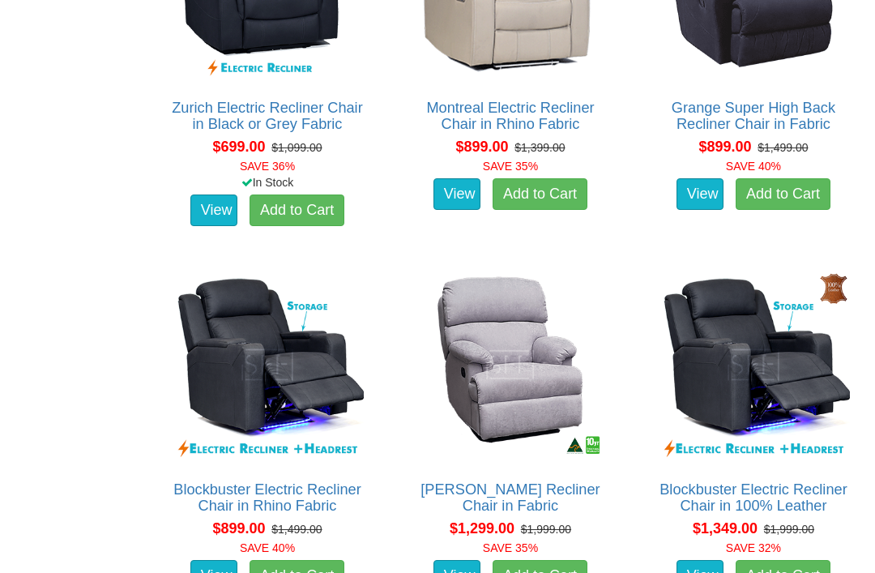
scroll to position [1122, 0]
click at [254, 481] on link "Blockbuster Electric Recliner Chair in Rhino Fabric" at bounding box center [266, 497] width 187 height 32
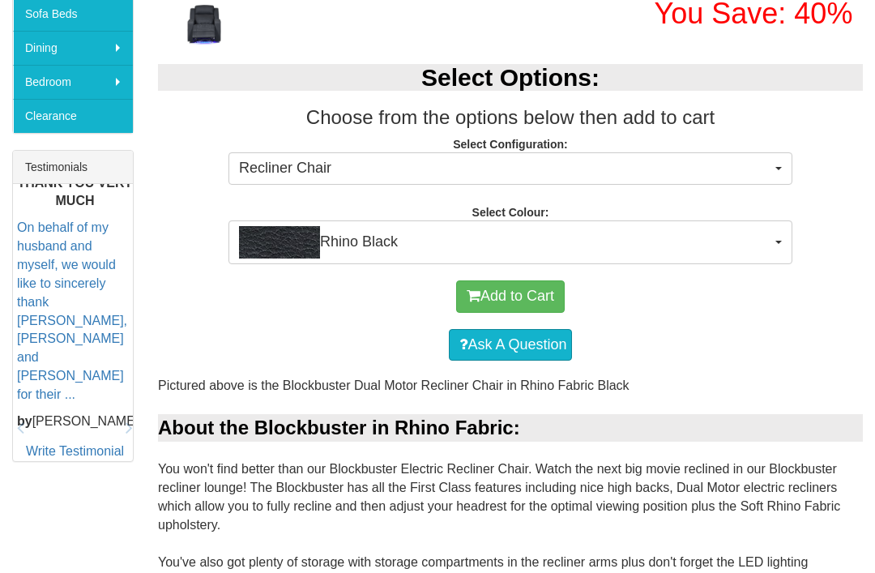
scroll to position [552, 0]
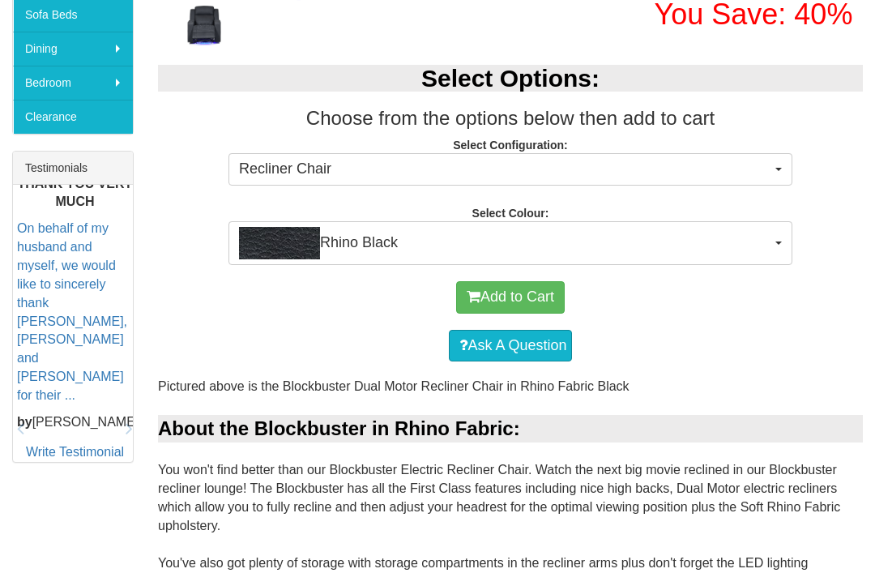
click at [339, 255] on span "Rhino Black" at bounding box center [505, 243] width 532 height 32
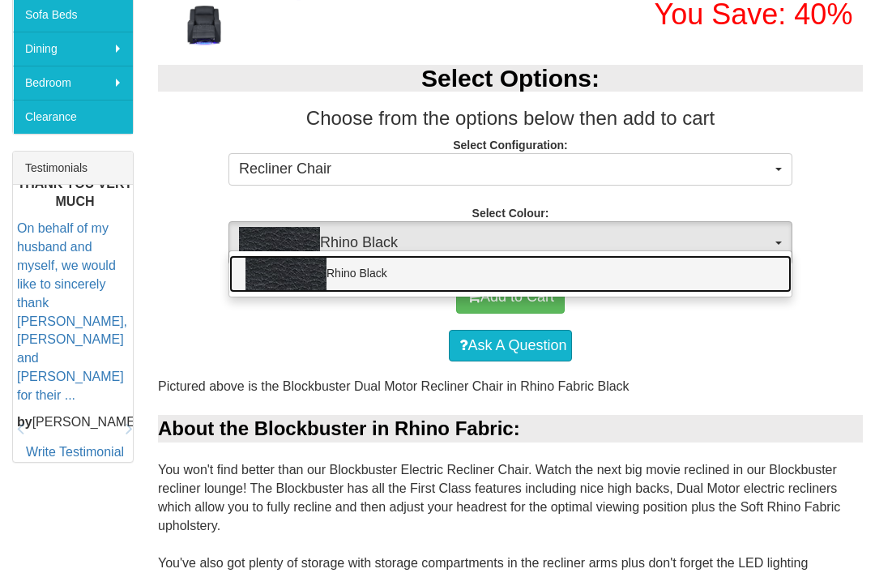
click at [337, 277] on link "Rhino Black" at bounding box center [510, 273] width 562 height 37
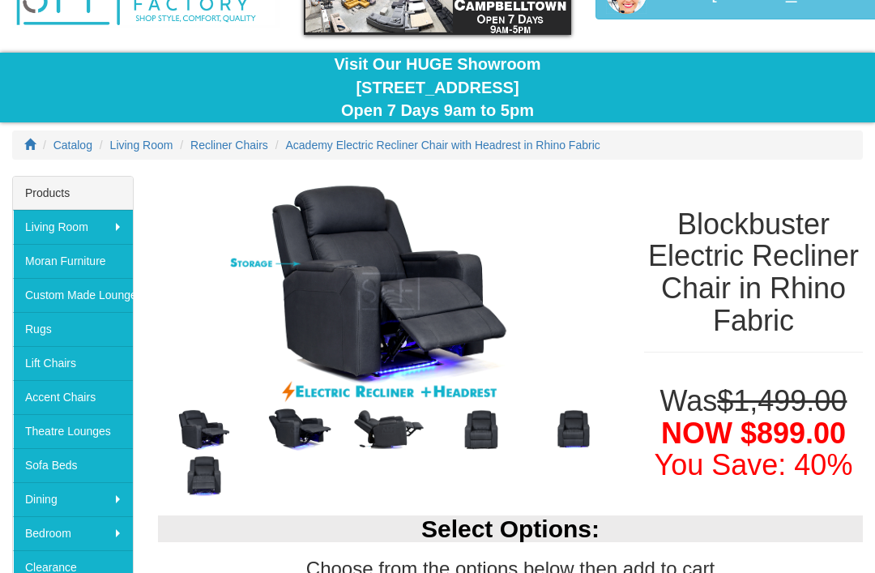
scroll to position [101, 0]
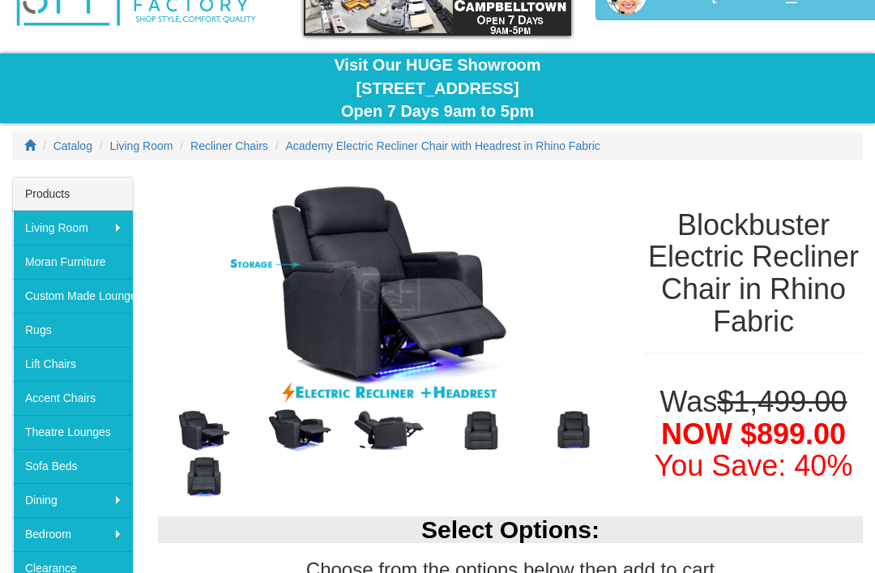
click at [285, 441] on img at bounding box center [296, 430] width 92 height 46
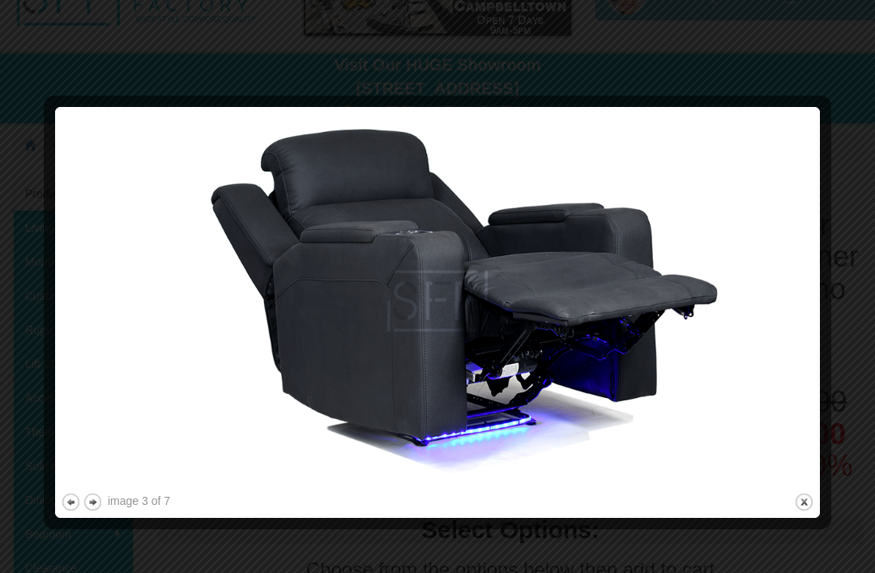
scroll to position [103, 0]
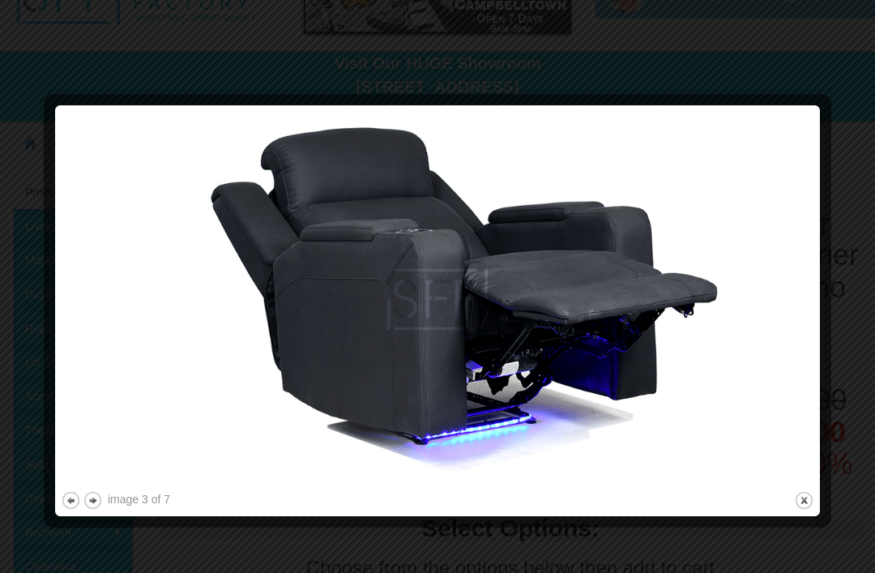
click at [91, 503] on button "next" at bounding box center [93, 500] width 20 height 20
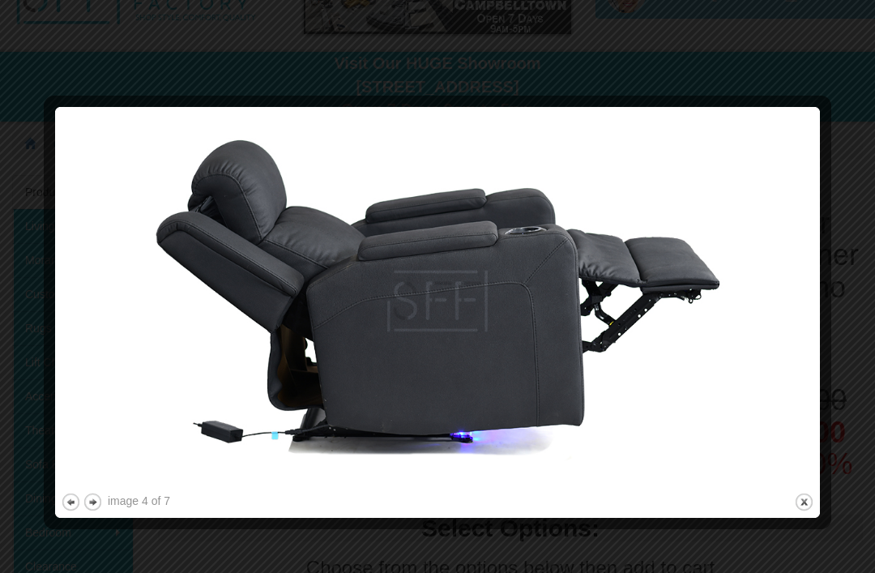
click at [87, 506] on button "next" at bounding box center [93, 502] width 20 height 20
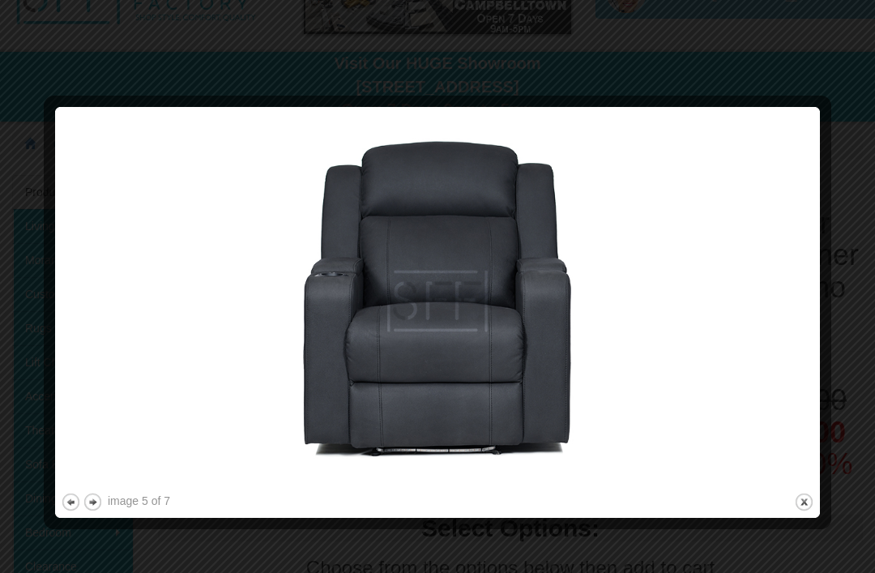
click at [91, 504] on button "next" at bounding box center [93, 502] width 20 height 20
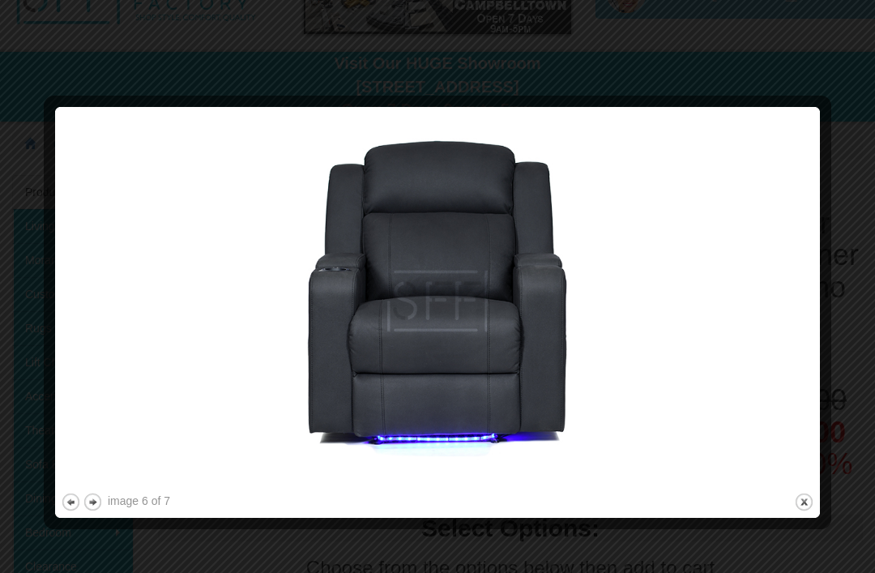
click at [87, 508] on button "next" at bounding box center [93, 502] width 20 height 20
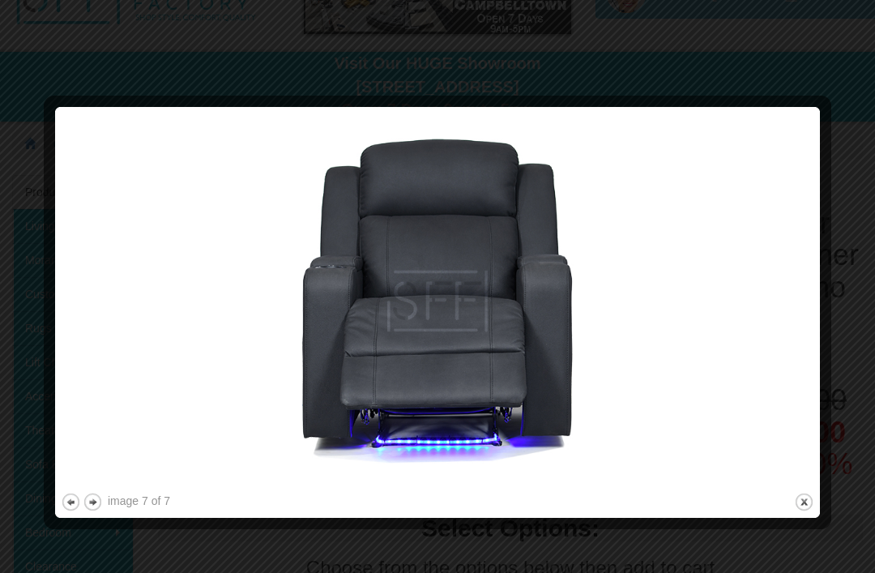
click at [66, 507] on button "previous" at bounding box center [71, 502] width 20 height 20
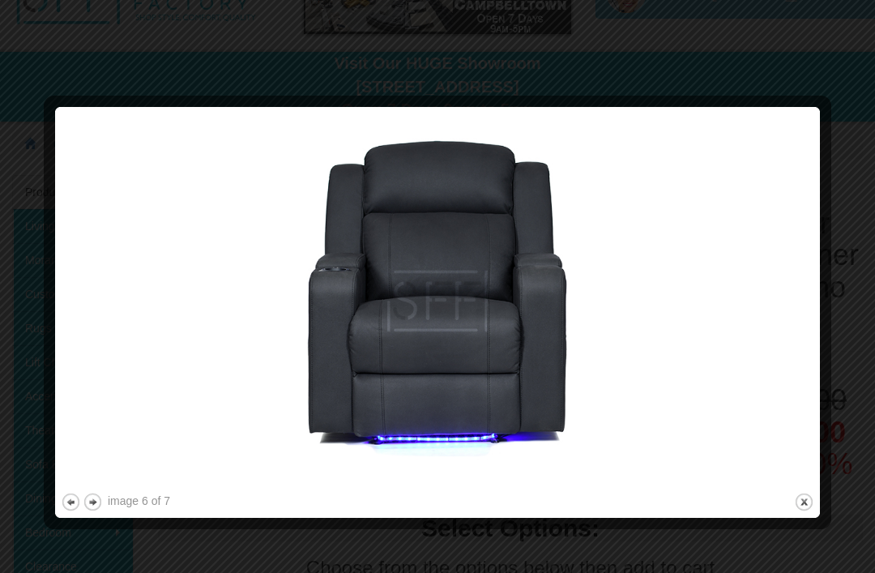
click at [70, 501] on button "previous" at bounding box center [71, 502] width 20 height 20
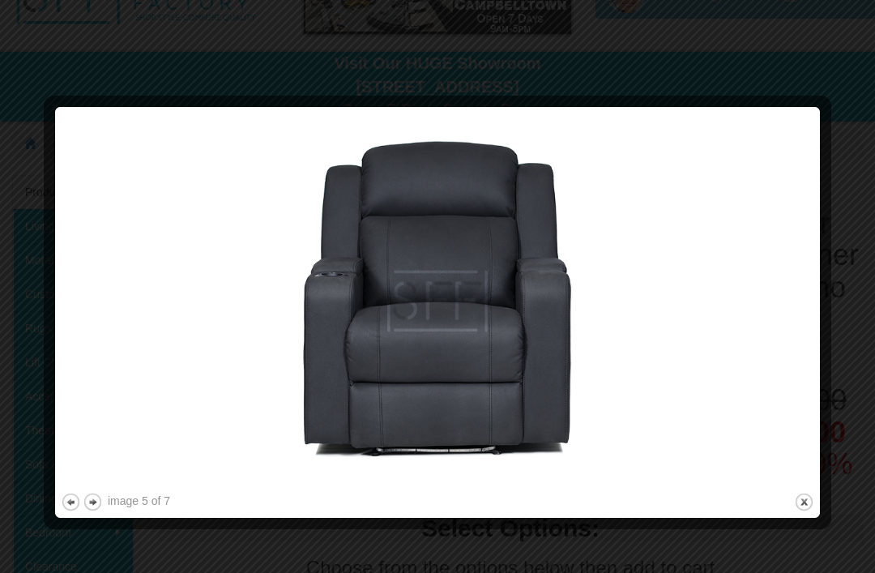
click at [72, 498] on button "previous" at bounding box center [71, 502] width 20 height 20
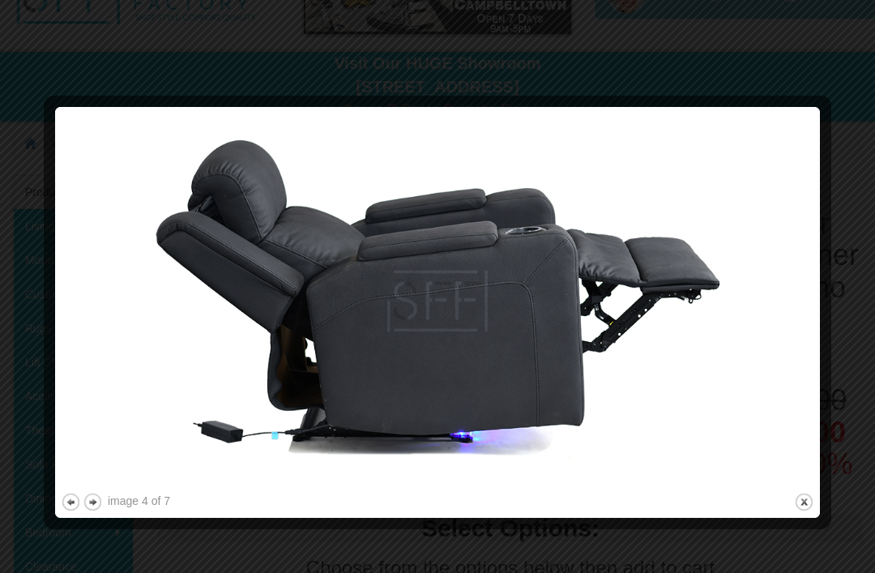
click at [75, 497] on button "previous" at bounding box center [71, 502] width 20 height 20
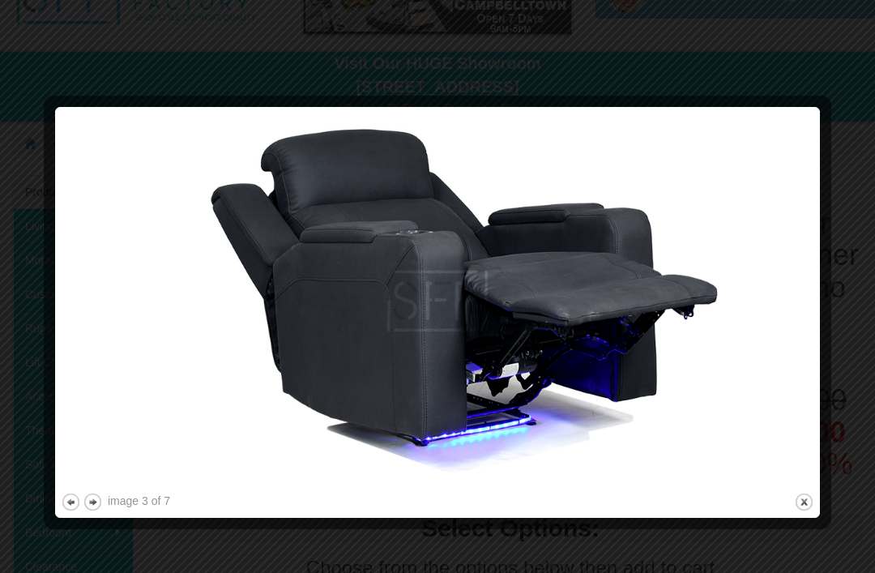
click at [76, 497] on button "previous" at bounding box center [71, 502] width 20 height 20
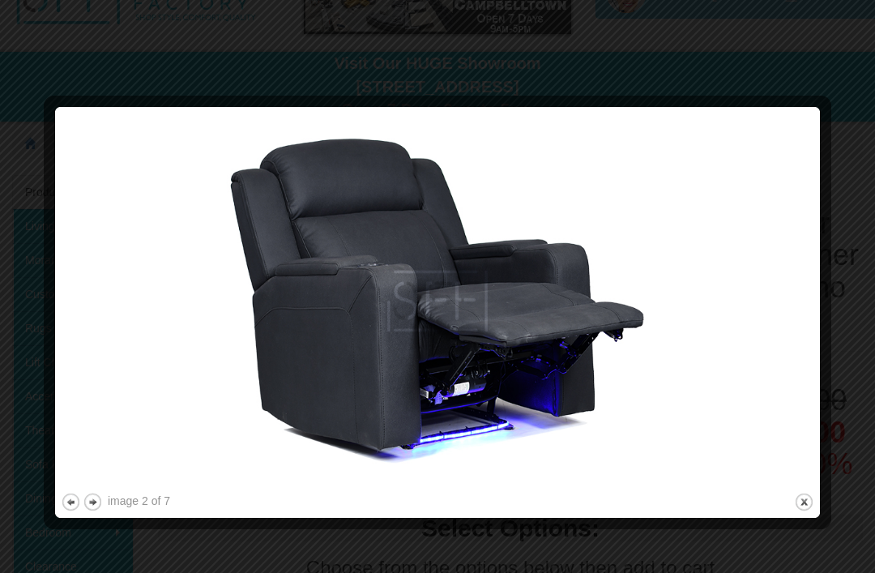
click at [72, 502] on button "previous" at bounding box center [71, 502] width 20 height 20
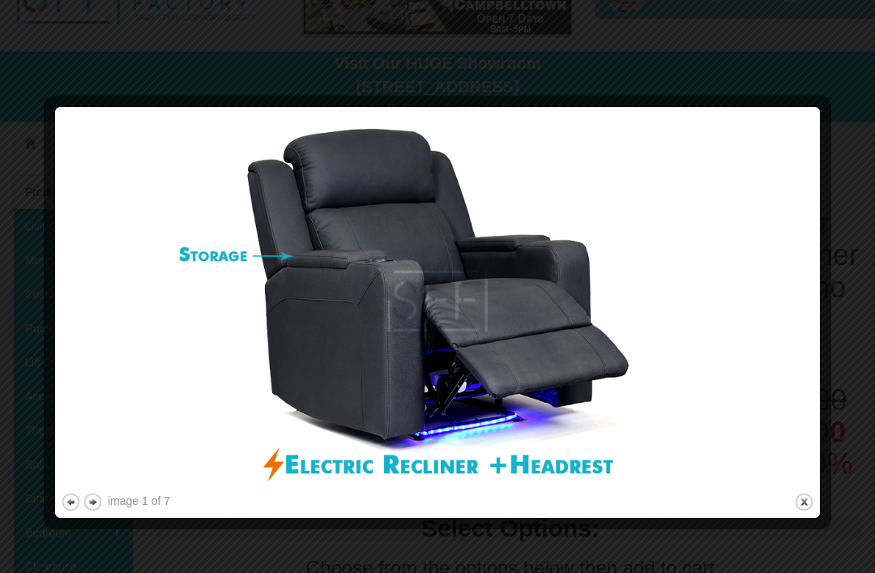
click at [63, 505] on button "previous" at bounding box center [71, 502] width 20 height 20
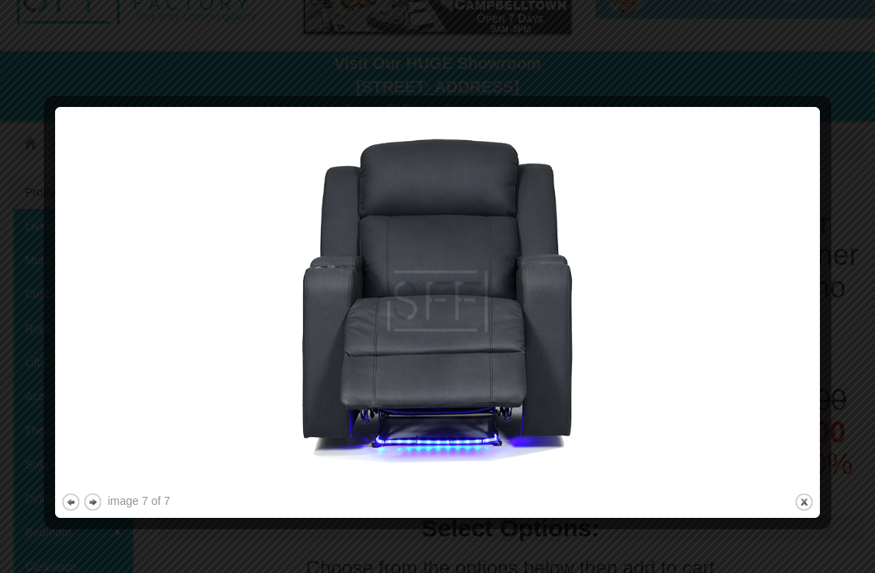
click at [797, 499] on button "close" at bounding box center [804, 502] width 20 height 20
